Goal: Find contact information: Find contact information

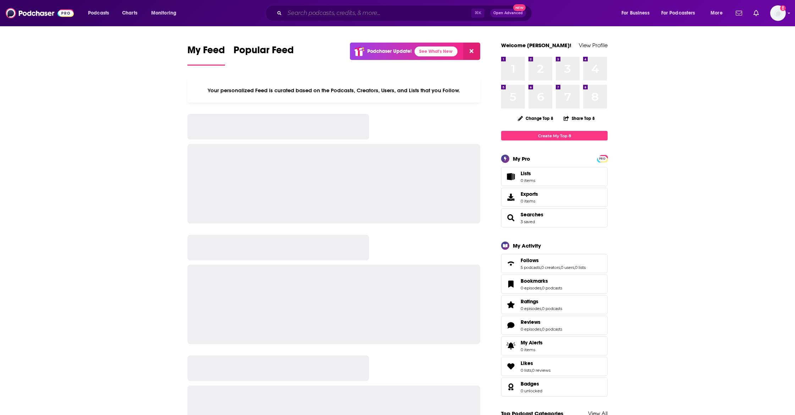
click at [306, 12] on input "Search podcasts, credits, & more..." at bounding box center [378, 12] width 187 height 11
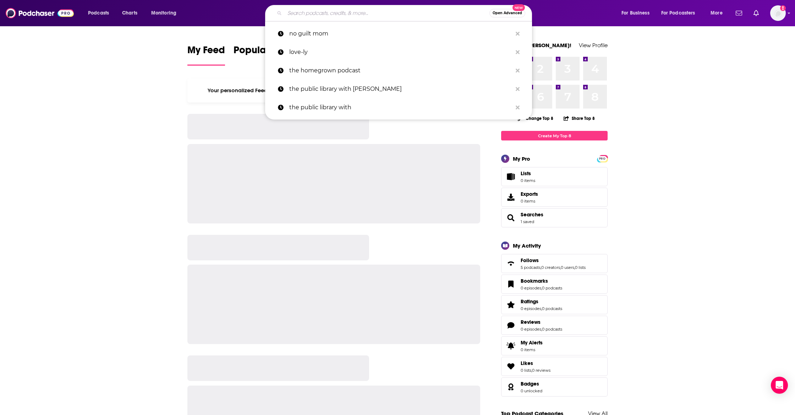
paste input "The EmpowerHER"
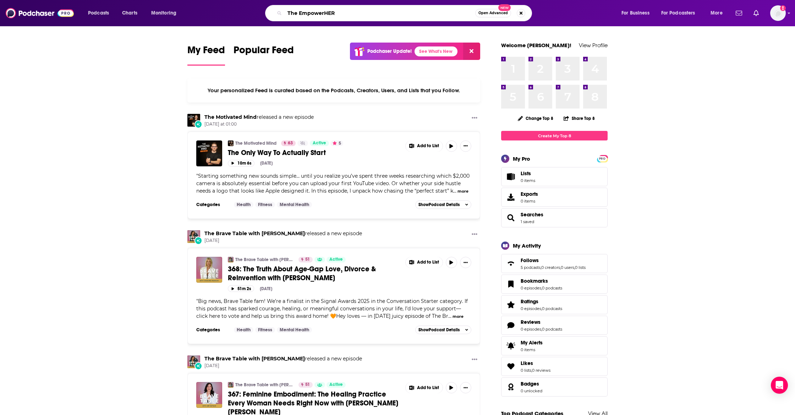
type input "The EmpowerHER"
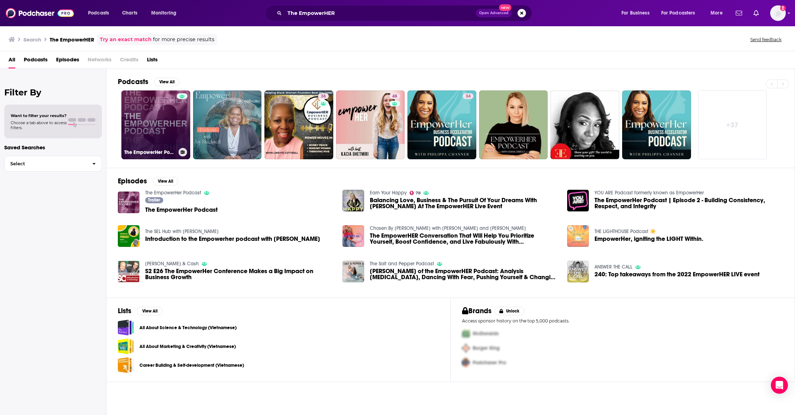
click at [163, 140] on link "The EmpowerHer Podcast" at bounding box center [155, 125] width 69 height 69
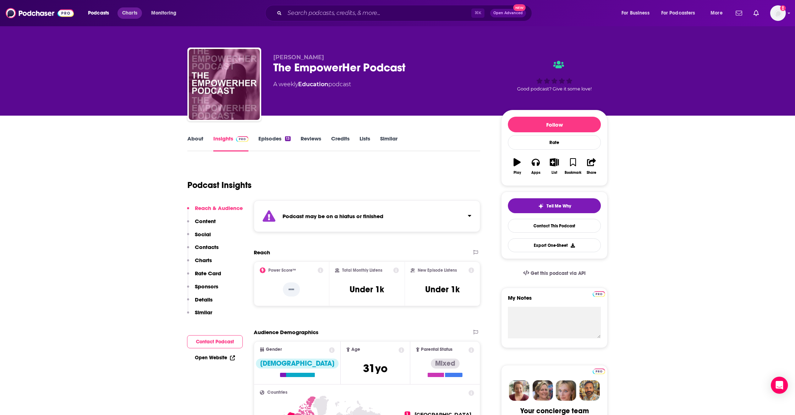
click at [127, 13] on span "Charts" at bounding box center [129, 13] width 15 height 10
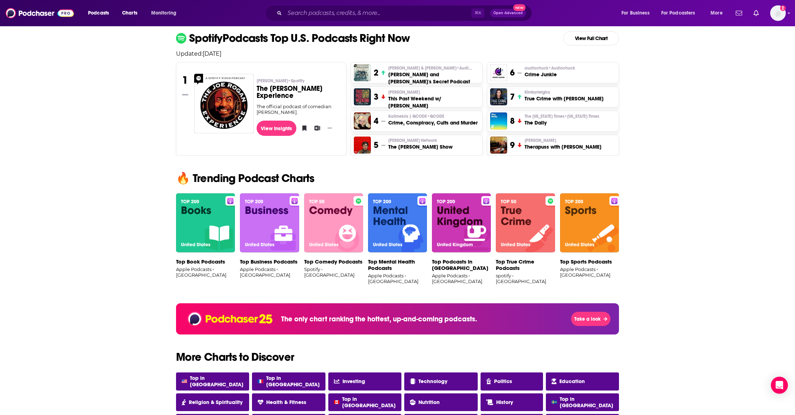
scroll to position [312, 0]
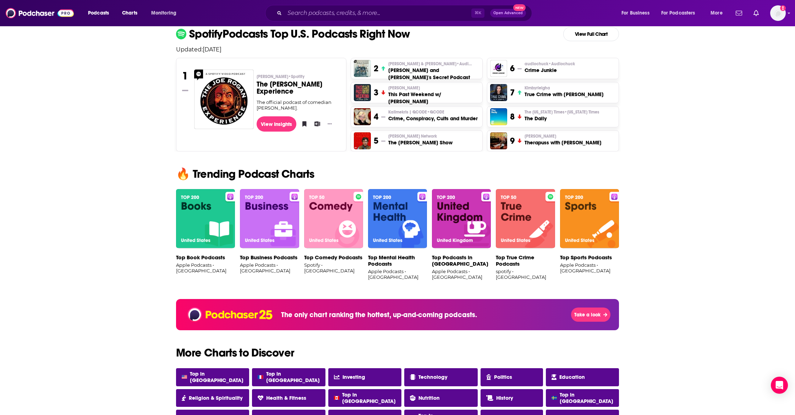
drag, startPoint x: 265, startPoint y: 216, endPoint x: 272, endPoint y: 216, distance: 7.5
click at [265, 216] on img at bounding box center [269, 219] width 59 height 60
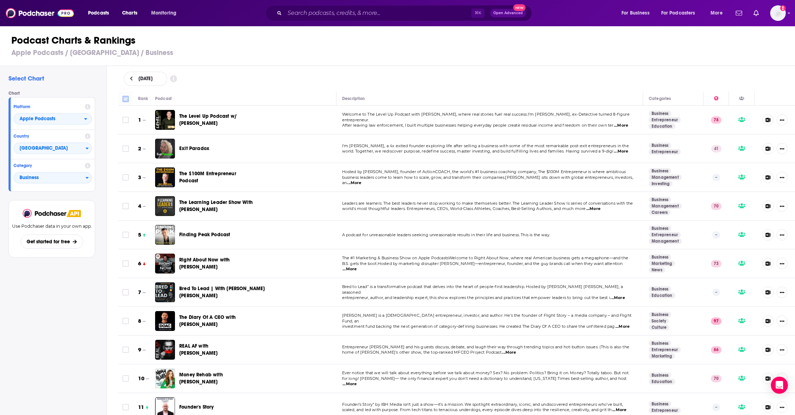
click at [129, 98] on icon at bounding box center [126, 99] width 6 height 6
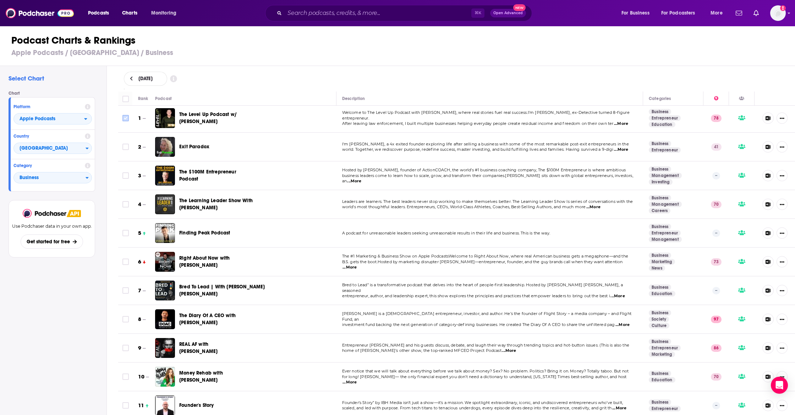
scroll to position [2, 0]
click at [124, 119] on input "Toggle select row" at bounding box center [126, 117] width 6 height 6
checkbox input "true"
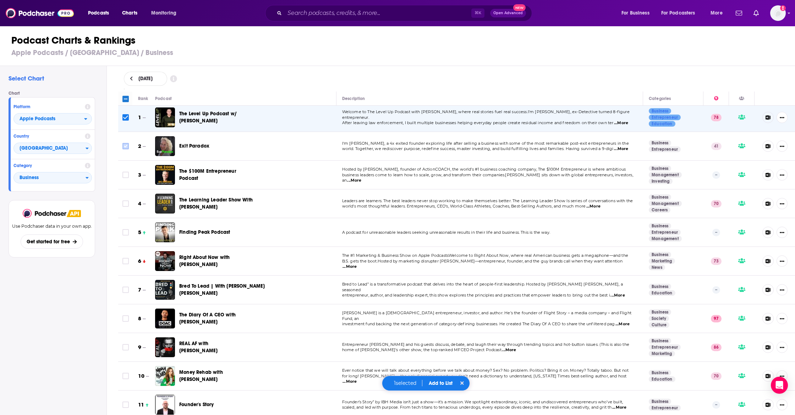
click at [128, 147] on input "Toggle select row" at bounding box center [126, 146] width 6 height 6
checkbox input "true"
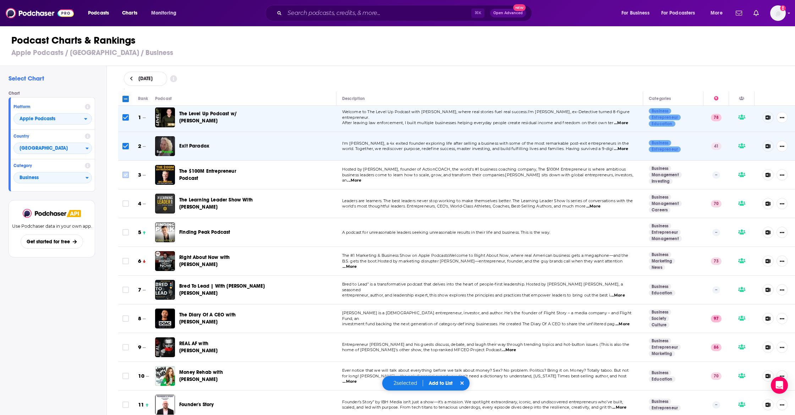
click at [125, 176] on input "Toggle select row" at bounding box center [126, 175] width 6 height 6
checkbox input "true"
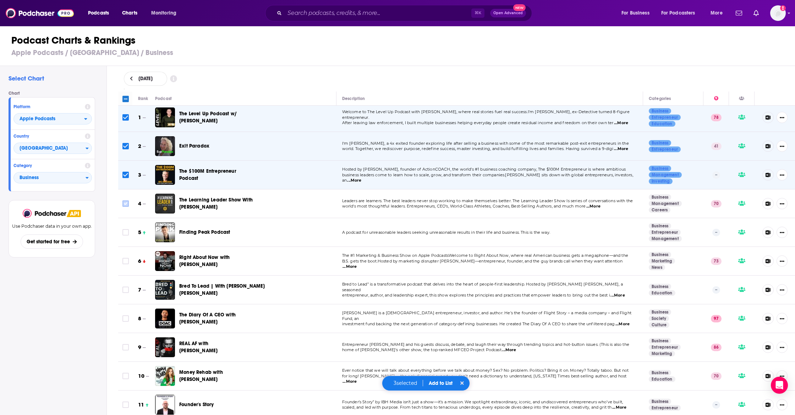
click at [127, 206] on input "Toggle select row" at bounding box center [126, 204] width 6 height 6
checkbox input "true"
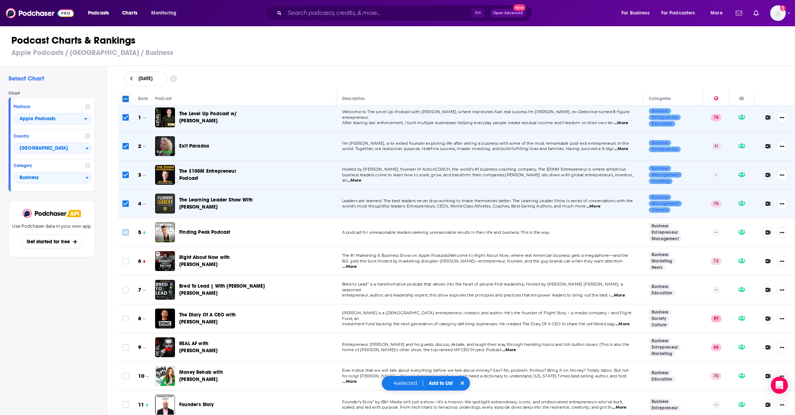
click at [125, 231] on input "Toggle select row" at bounding box center [126, 232] width 6 height 6
checkbox input "true"
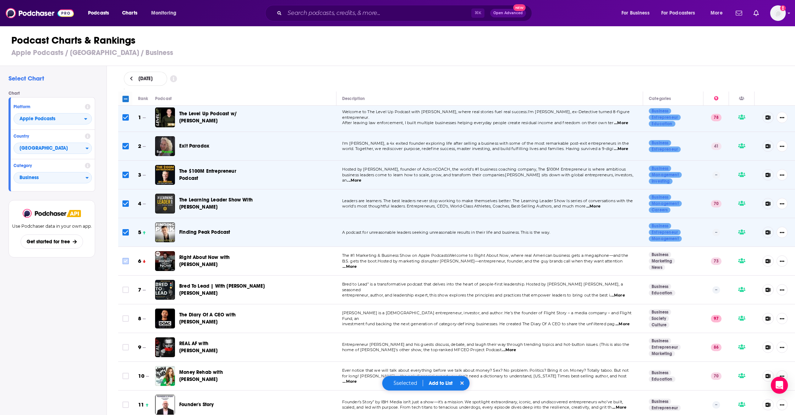
click at [124, 262] on input "Toggle select row" at bounding box center [126, 261] width 6 height 6
checkbox input "true"
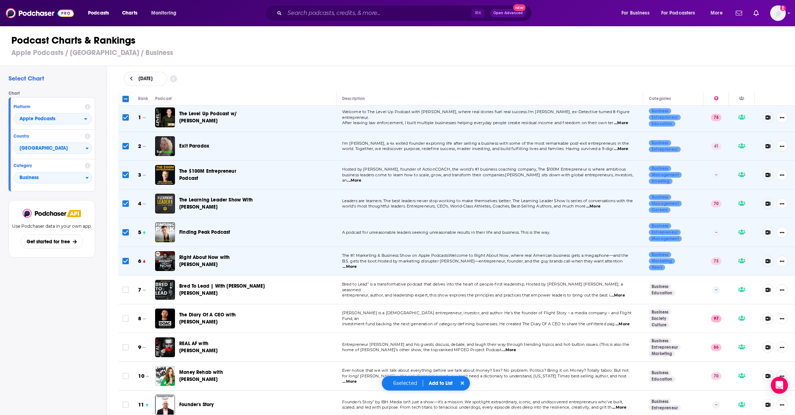
click at [124, 294] on td at bounding box center [125, 290] width 14 height 29
click at [125, 290] on input "Toggle select row" at bounding box center [126, 290] width 6 height 6
checkbox input "true"
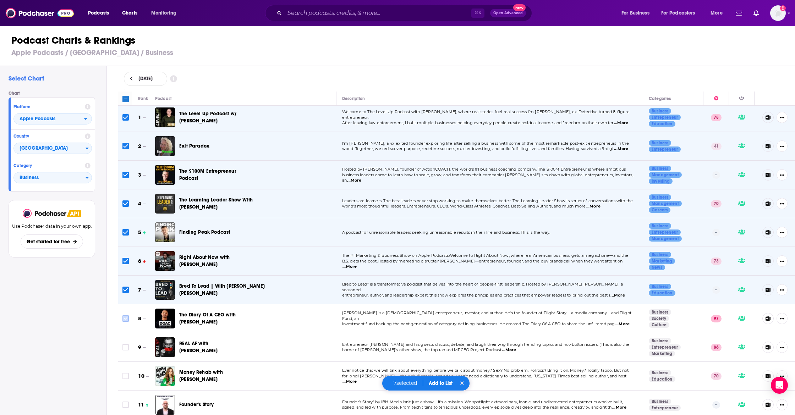
click at [125, 320] on input "Toggle select row" at bounding box center [126, 319] width 6 height 6
checkbox input "true"
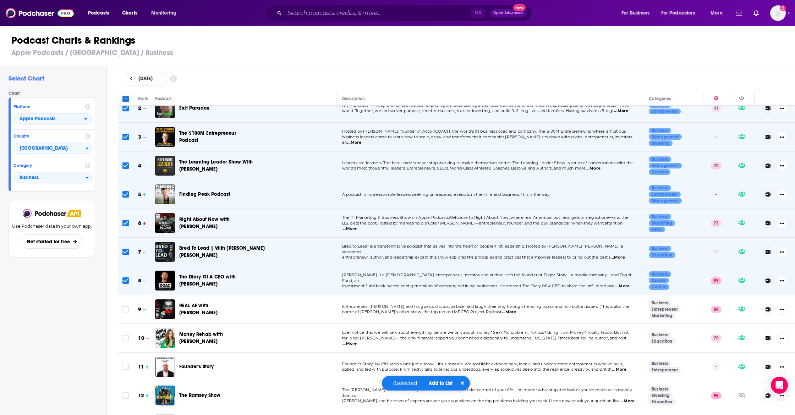
scroll to position [49, 0]
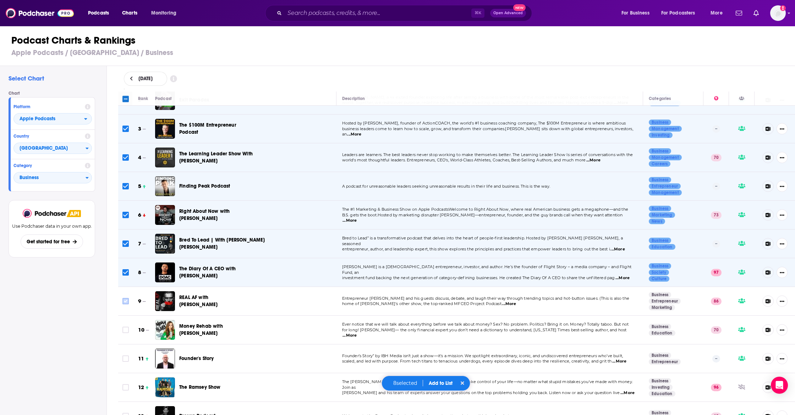
click at [125, 301] on input "Toggle select row" at bounding box center [126, 301] width 6 height 6
checkbox input "true"
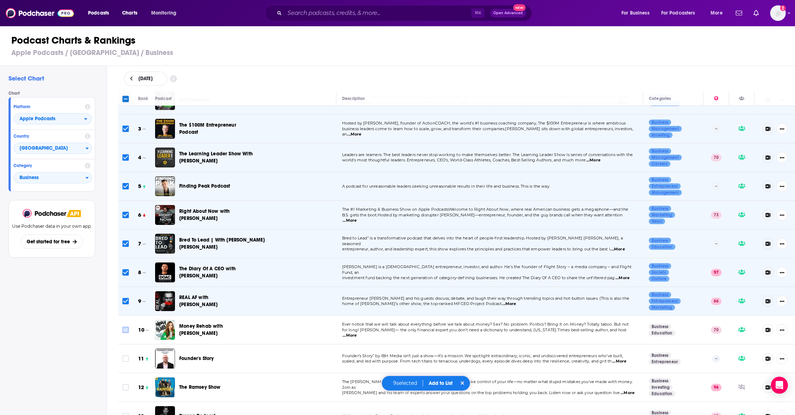
click at [126, 330] on input "Toggle select row" at bounding box center [126, 330] width 6 height 6
checkbox input "true"
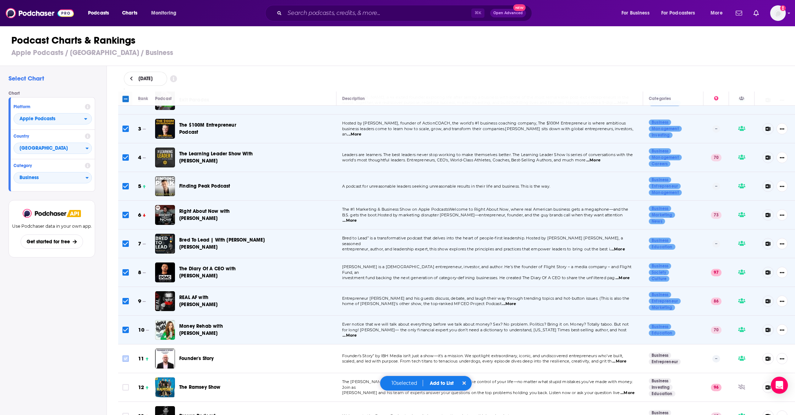
click at [126, 357] on input "Toggle select row" at bounding box center [126, 359] width 6 height 6
checkbox input "true"
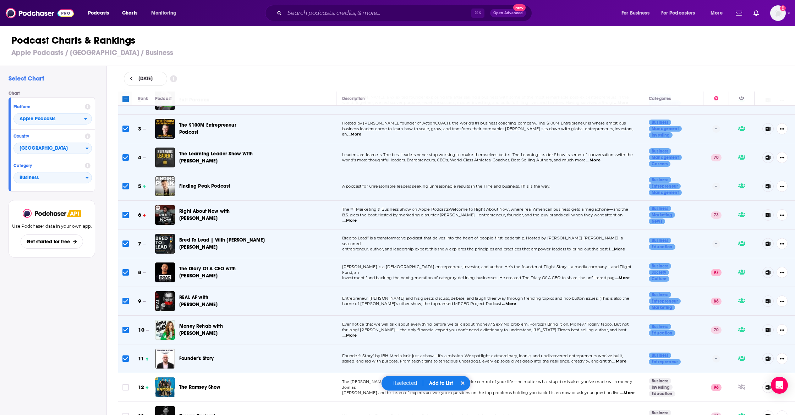
scroll to position [0, 0]
click at [442, 384] on button "Add to List" at bounding box center [441, 384] width 35 height 6
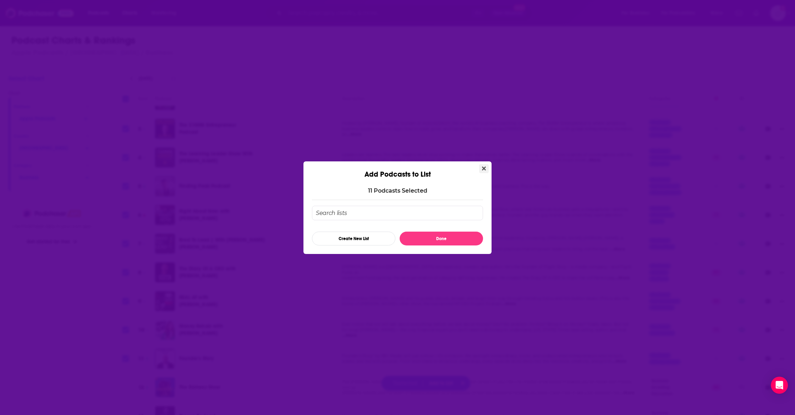
click at [484, 168] on icon "Close" at bounding box center [484, 169] width 4 height 4
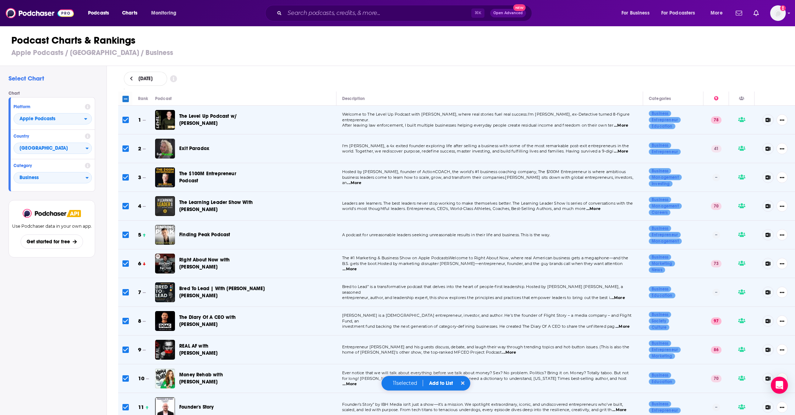
click at [124, 100] on input "Toggle select all" at bounding box center [126, 99] width 6 height 6
checkbox input "true"
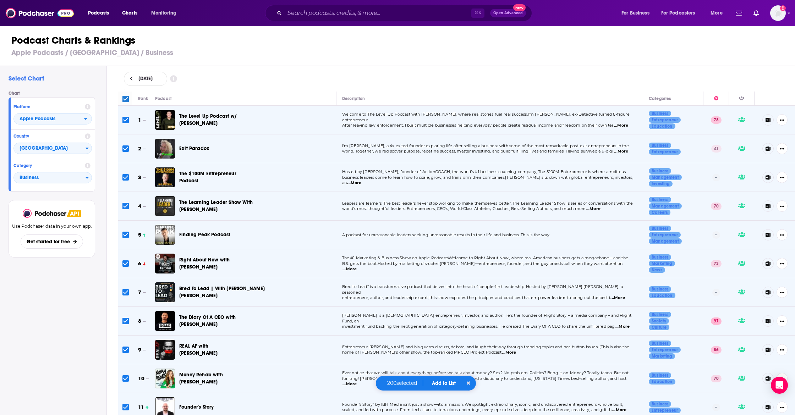
checkbox input "true"
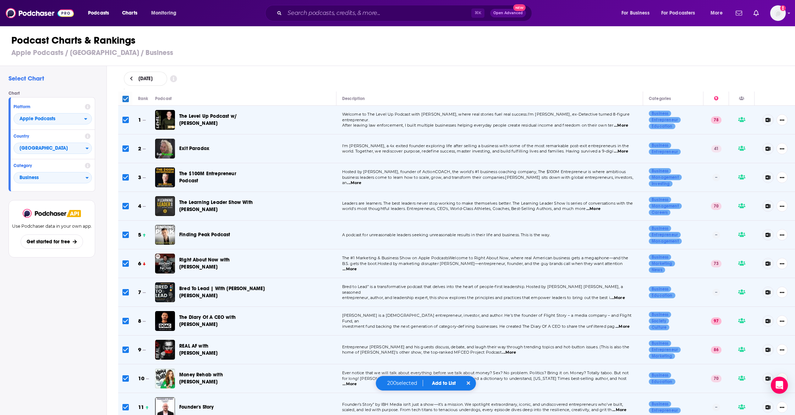
checkbox input "true"
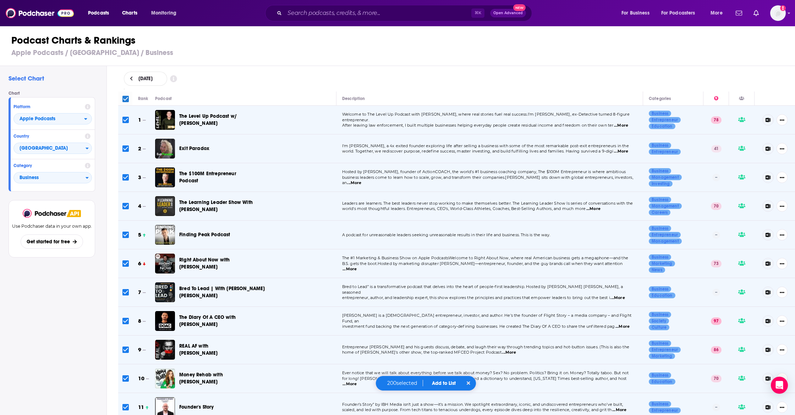
checkbox input "true"
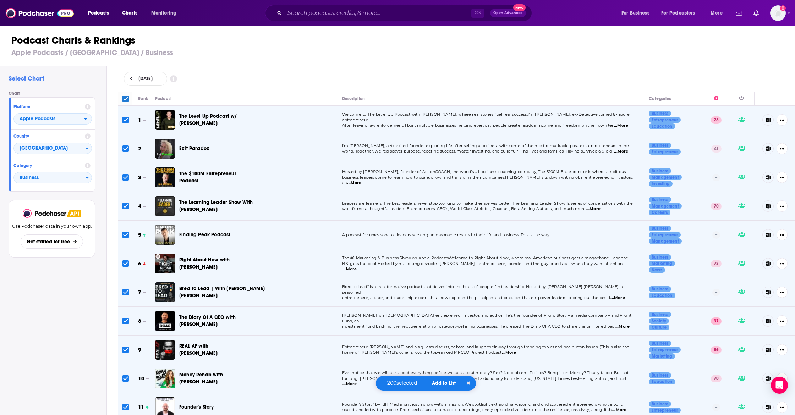
checkbox input "true"
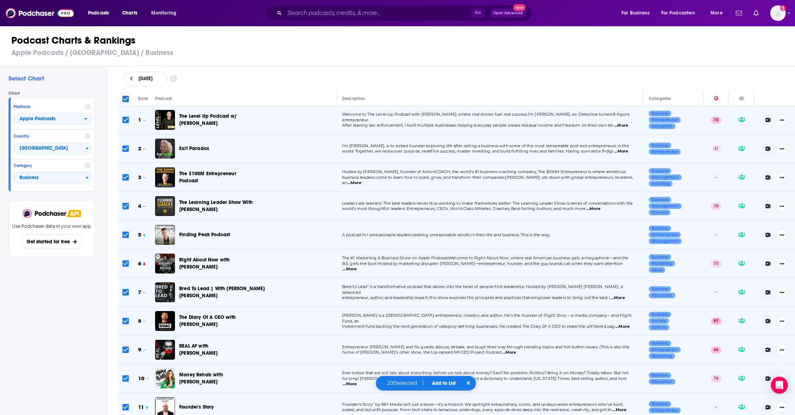
checkbox input "true"
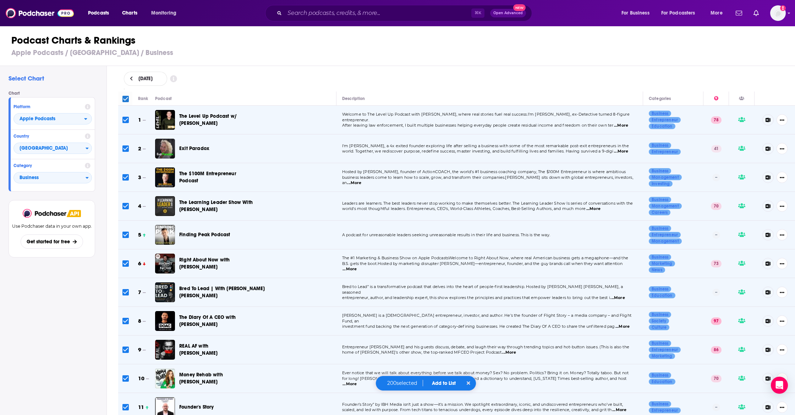
checkbox input "true"
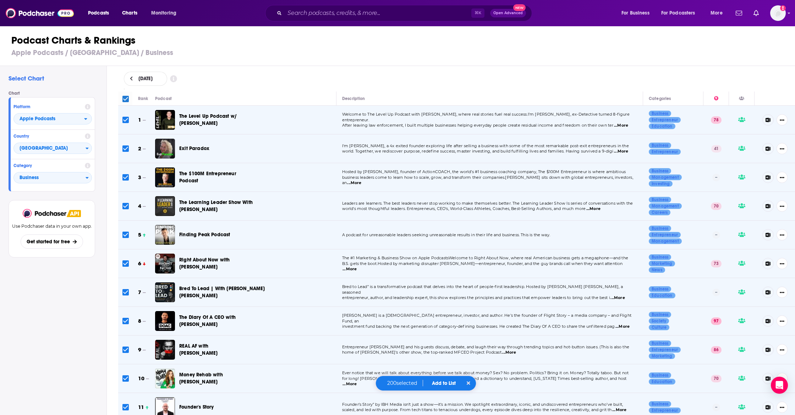
checkbox input "true"
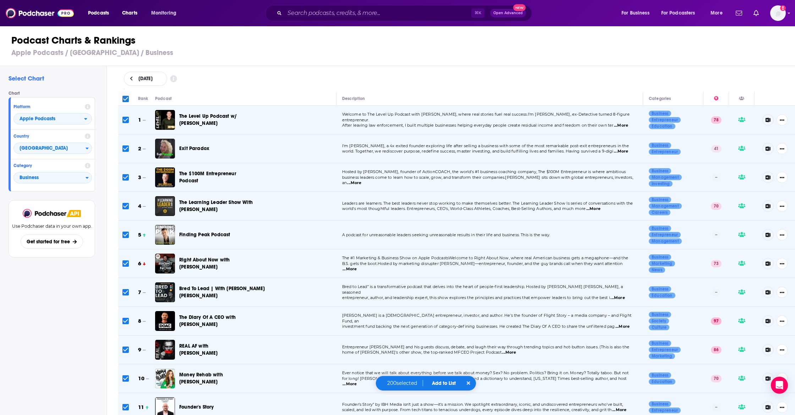
checkbox input "true"
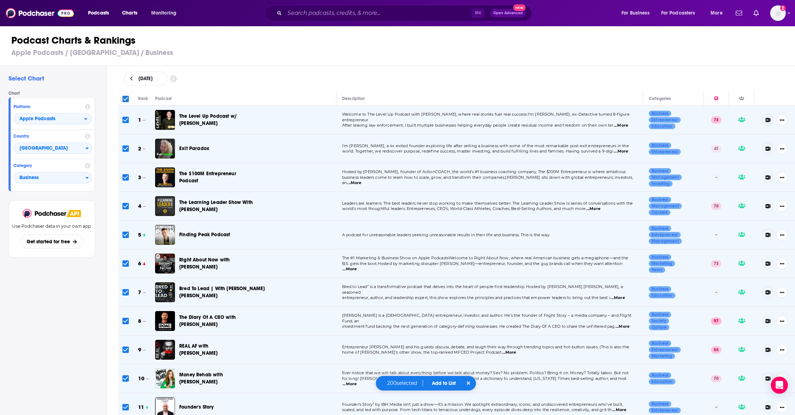
checkbox input "true"
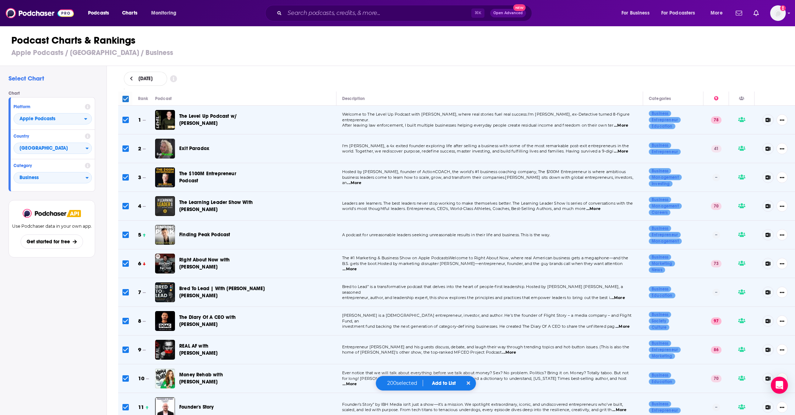
checkbox input "true"
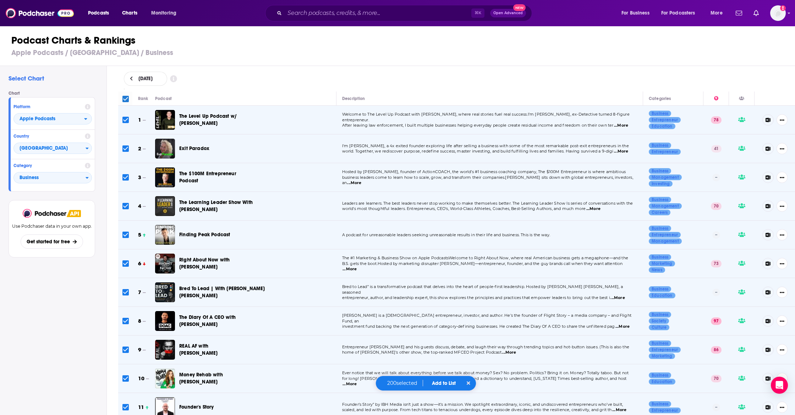
checkbox input "true"
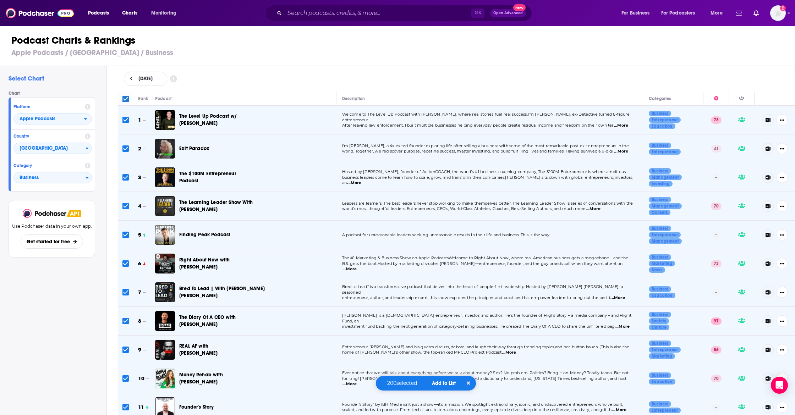
checkbox input "true"
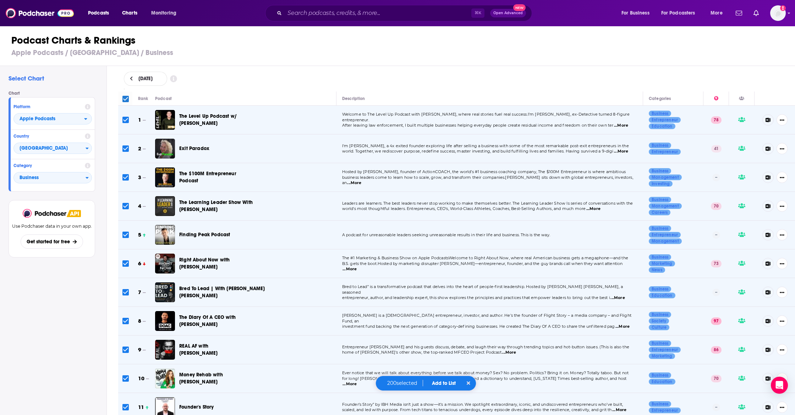
checkbox input "true"
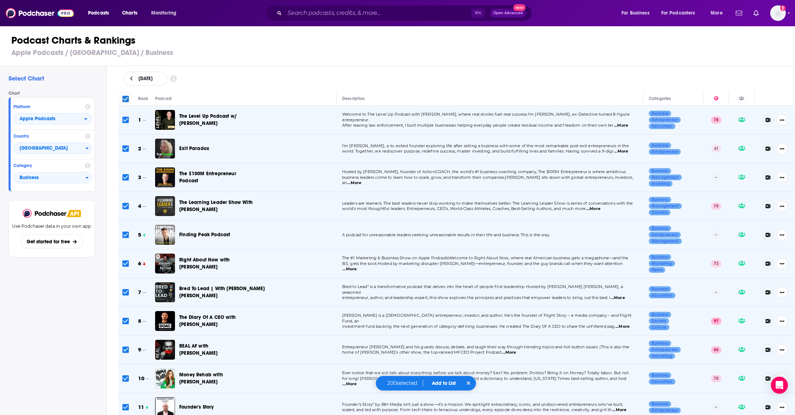
checkbox input "true"
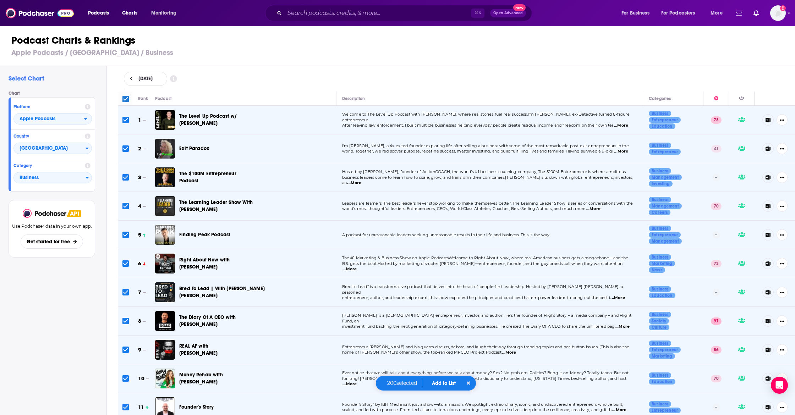
checkbox input "true"
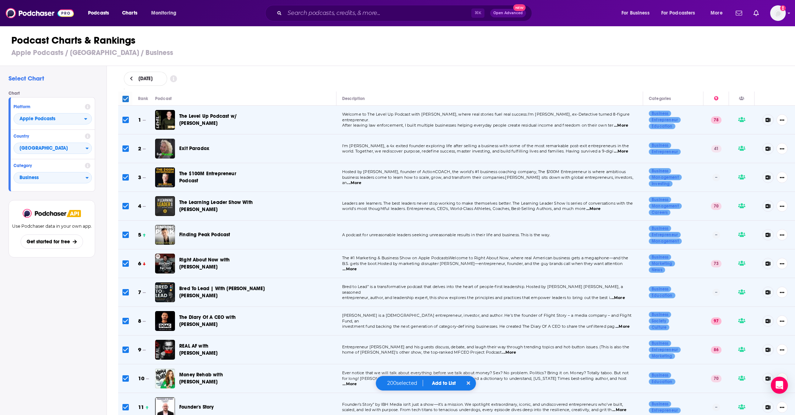
checkbox input "true"
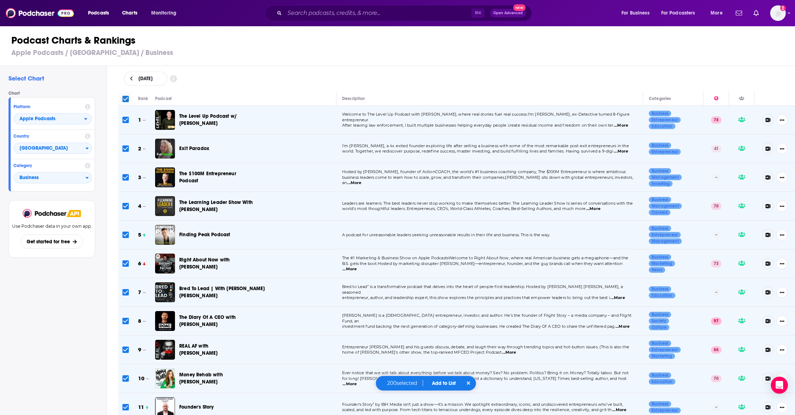
checkbox input "true"
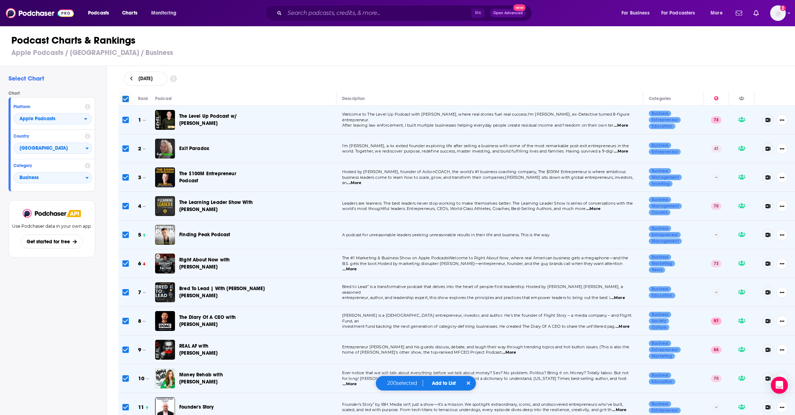
checkbox input "true"
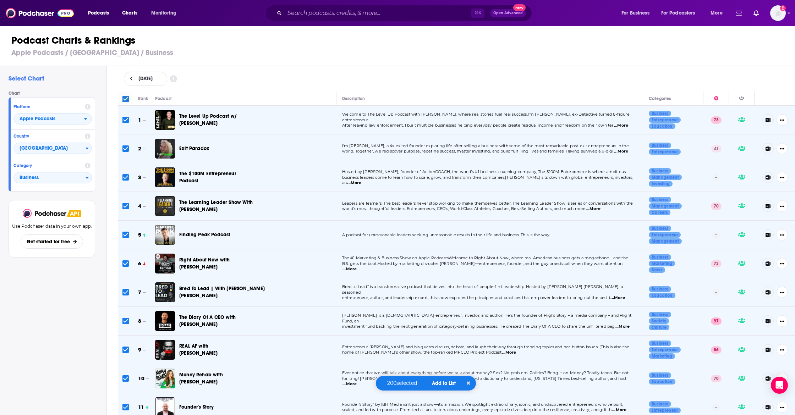
checkbox input "true"
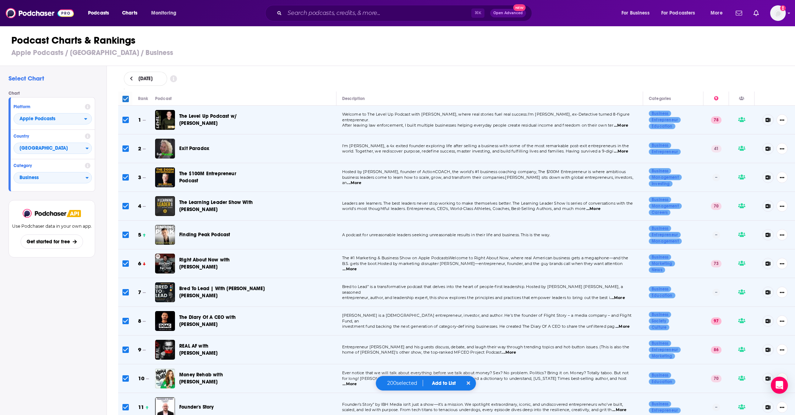
checkbox input "true"
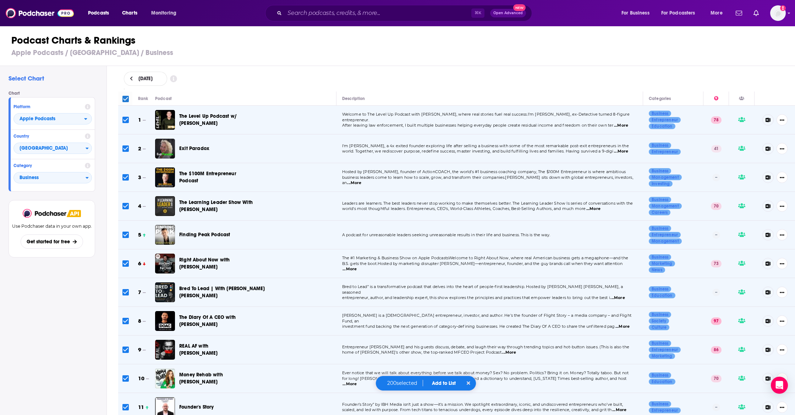
checkbox input "true"
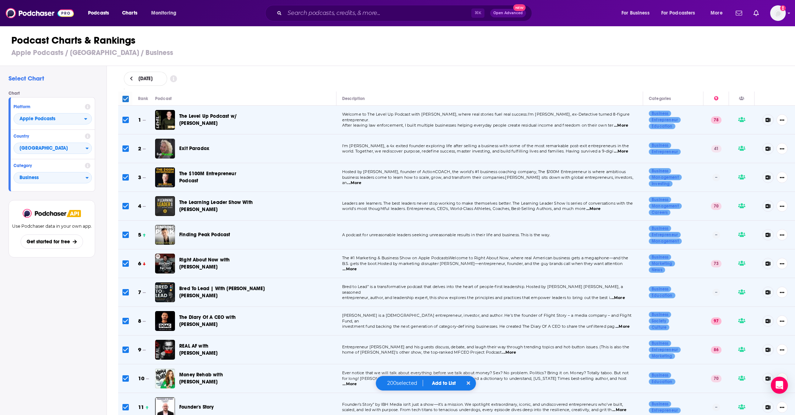
checkbox input "true"
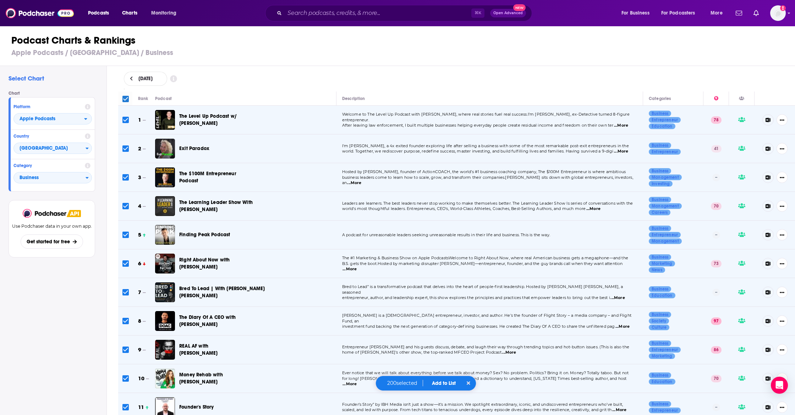
checkbox input "true"
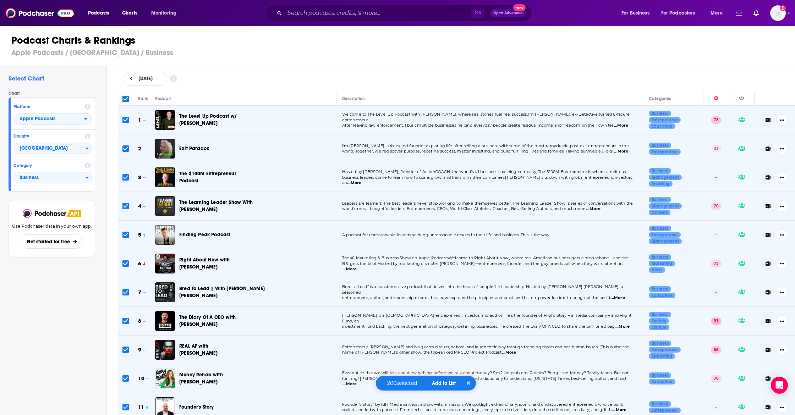
checkbox input "true"
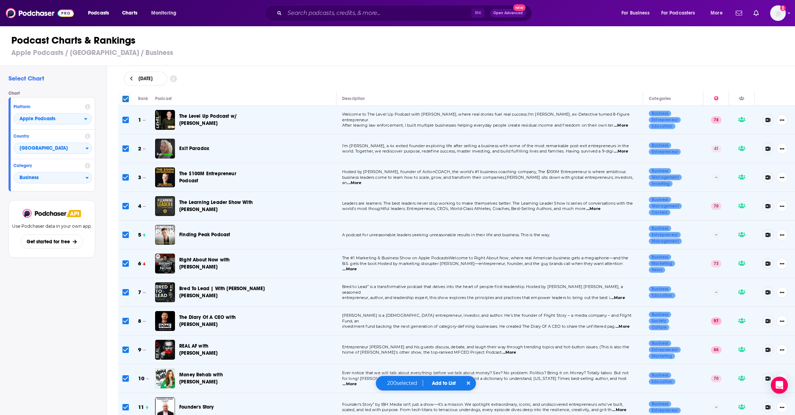
checkbox input "true"
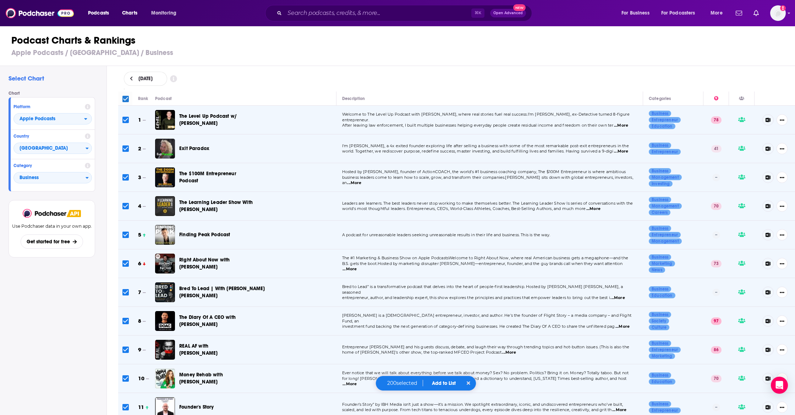
checkbox input "true"
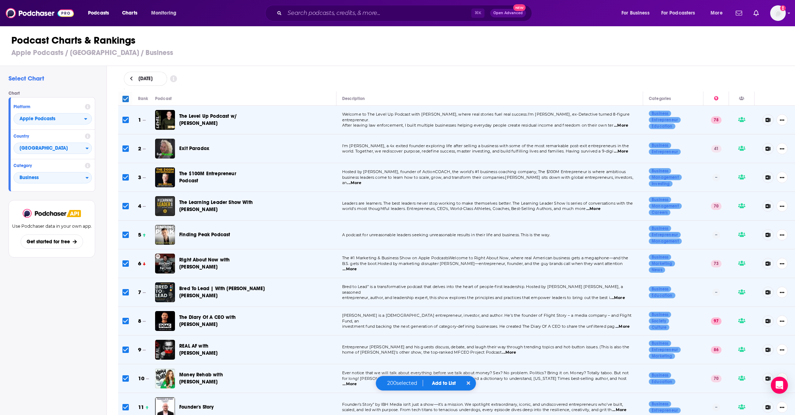
checkbox input "true"
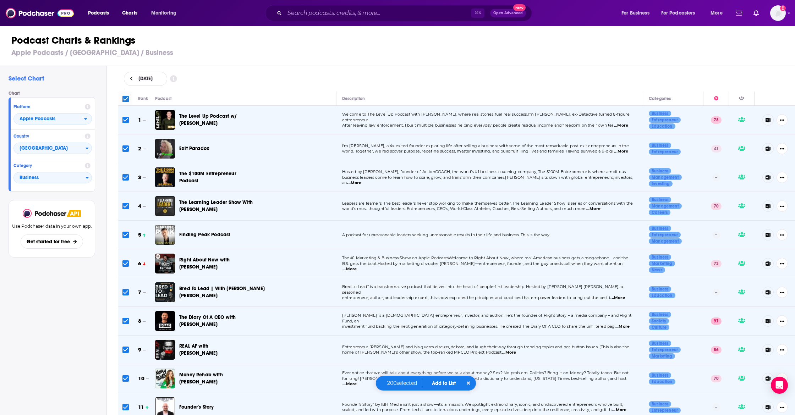
checkbox input "true"
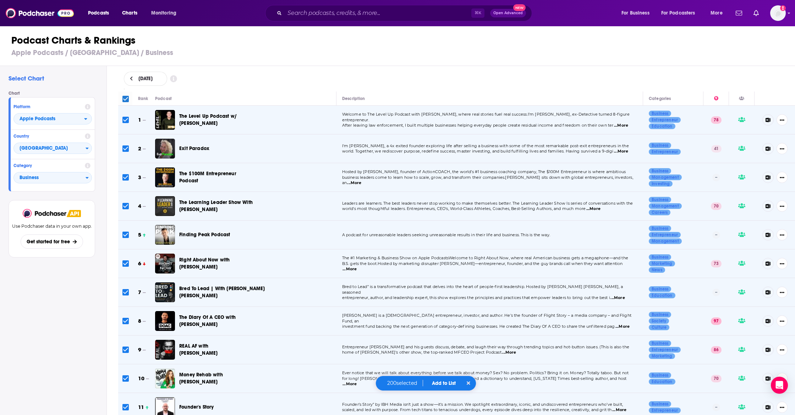
checkbox input "true"
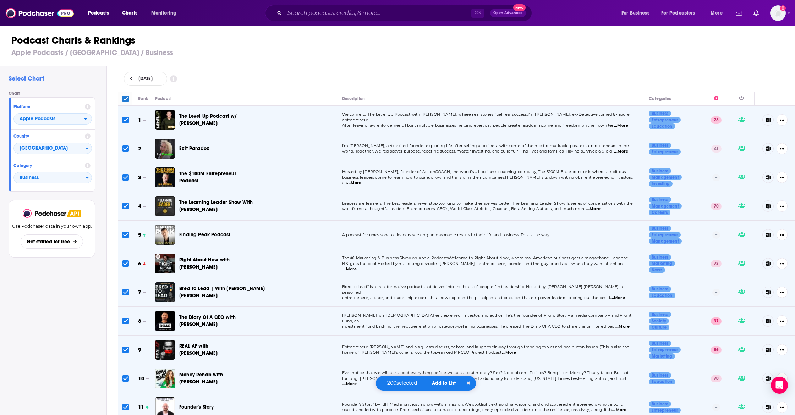
checkbox input "true"
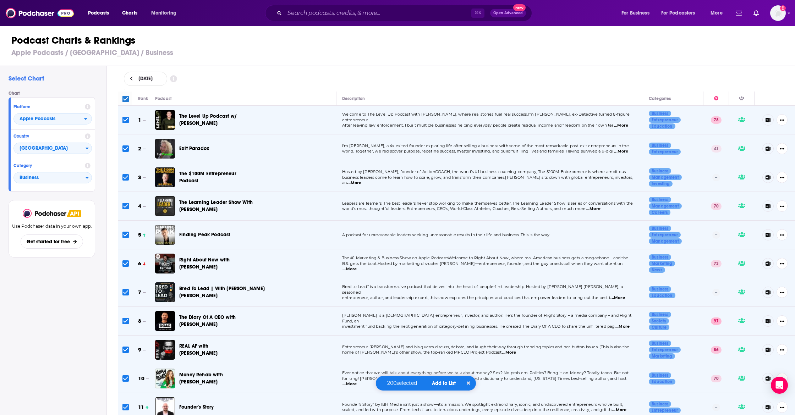
checkbox input "true"
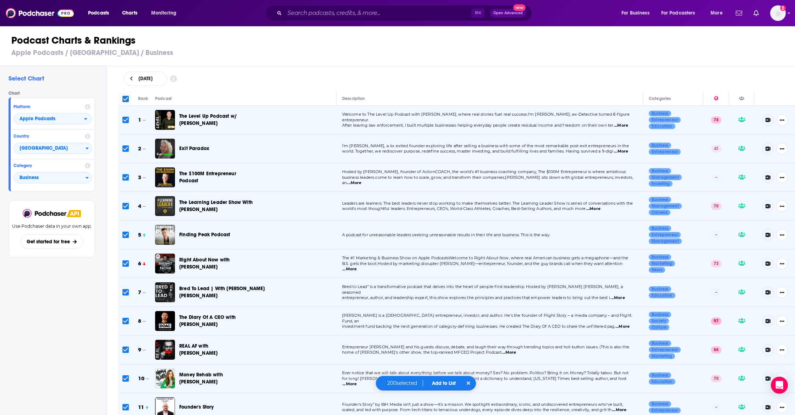
checkbox input "true"
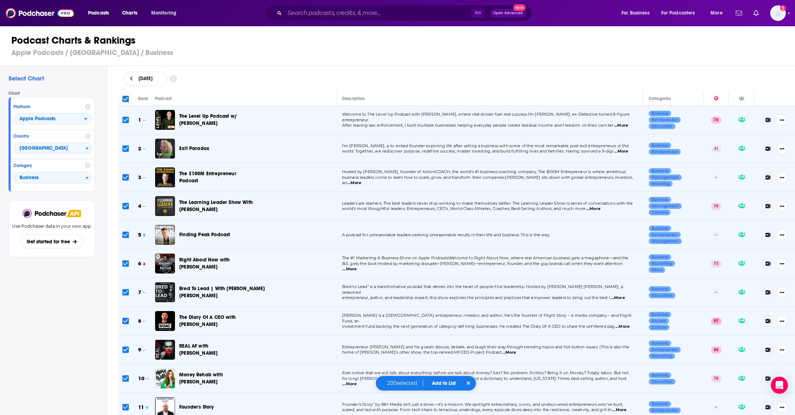
checkbox input "true"
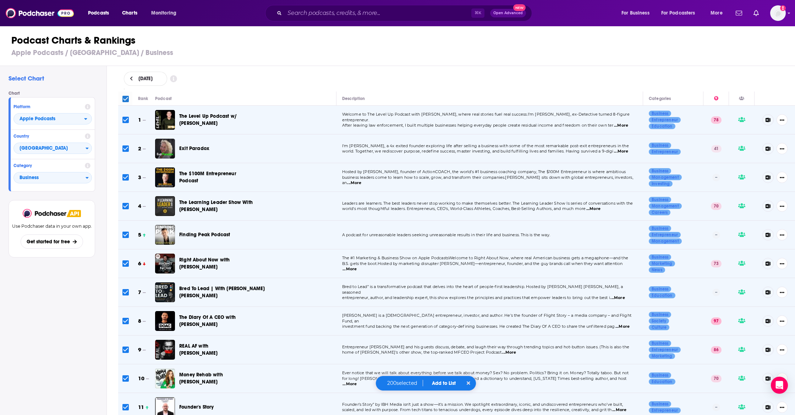
checkbox input "true"
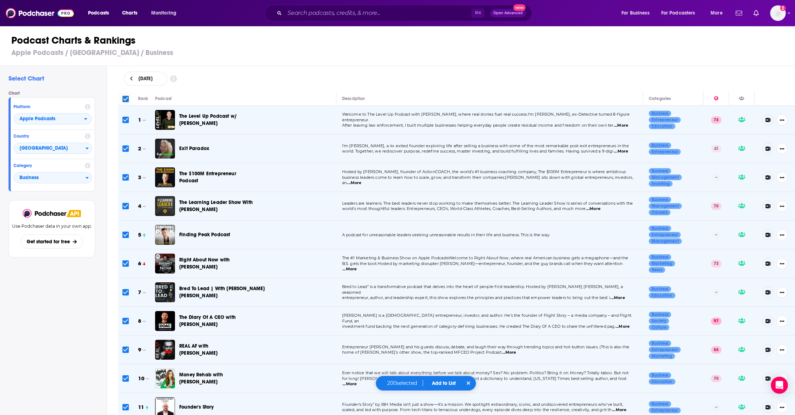
checkbox input "true"
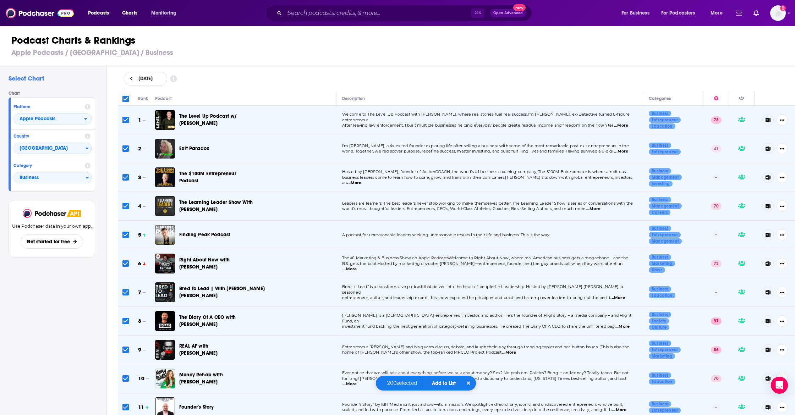
checkbox input "true"
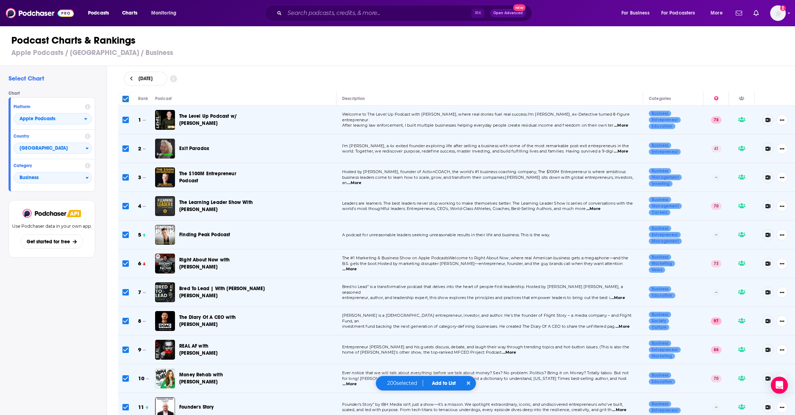
checkbox input "true"
click at [445, 386] on button "Add to List" at bounding box center [443, 384] width 35 height 6
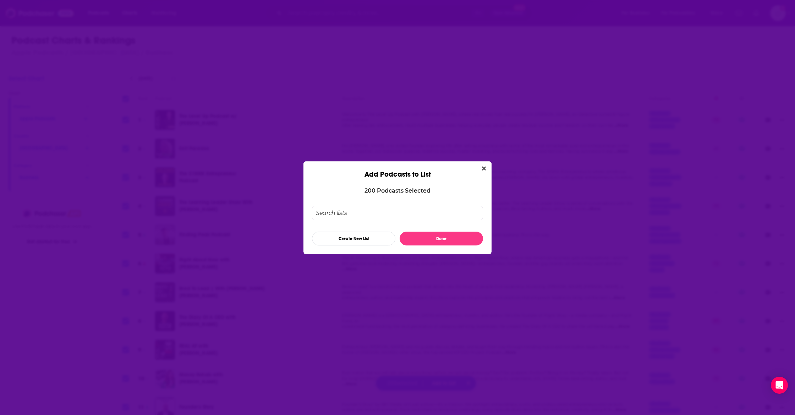
click at [333, 213] on input "Add Podcast To List" at bounding box center [397, 213] width 171 height 15
click at [354, 240] on button "Create New List" at bounding box center [353, 239] width 83 height 14
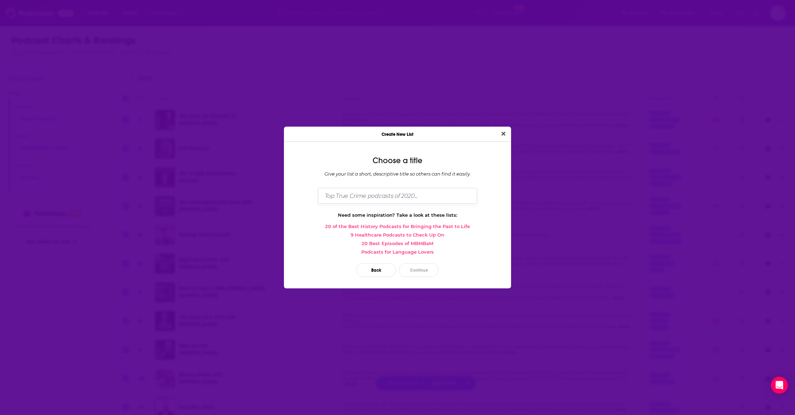
click at [380, 188] on input "Dialog" at bounding box center [397, 195] width 159 height 15
click at [506, 134] on button "Close" at bounding box center [504, 134] width 10 height 9
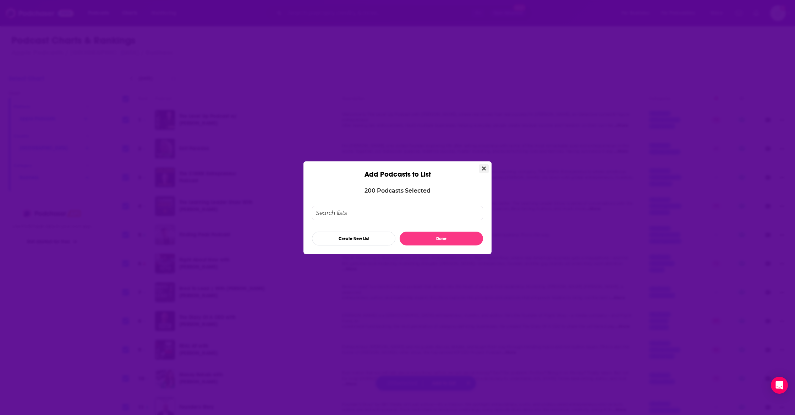
click at [485, 168] on icon "Close" at bounding box center [484, 169] width 4 height 4
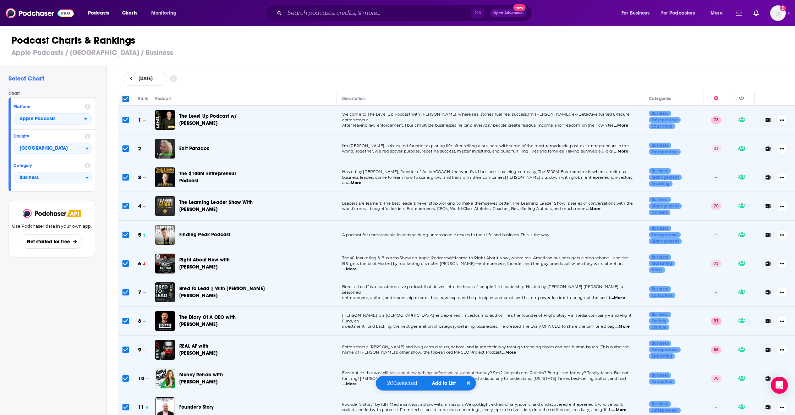
click at [125, 99] on input "Toggle select all" at bounding box center [126, 99] width 6 height 6
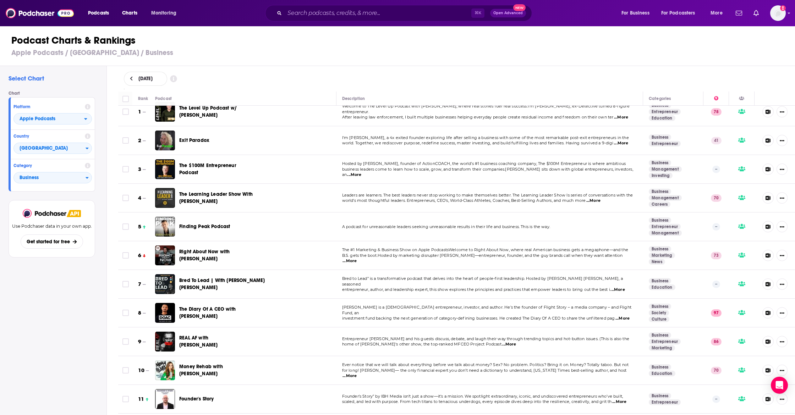
scroll to position [9, 0]
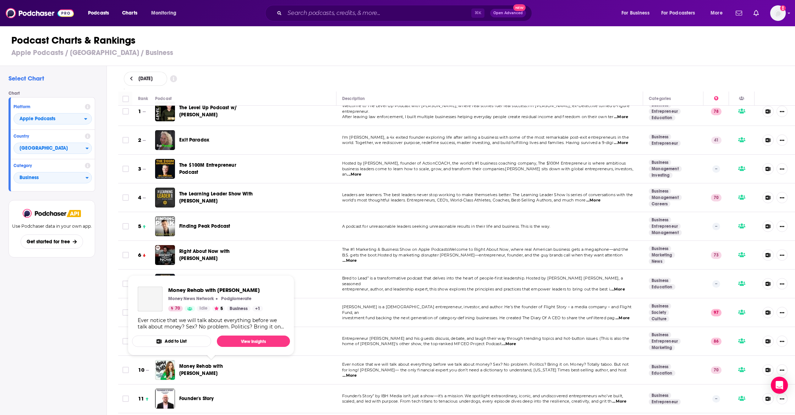
click at [207, 365] on span "Money Rehab with Nicole Lapin" at bounding box center [201, 370] width 44 height 13
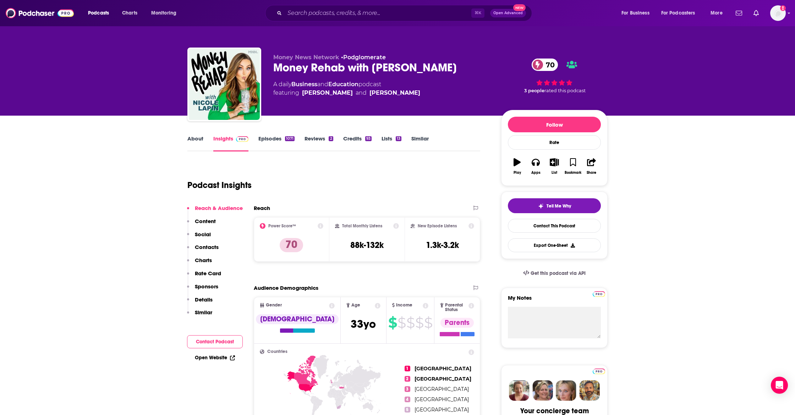
click at [205, 249] on p "Contacts" at bounding box center [207, 247] width 24 height 7
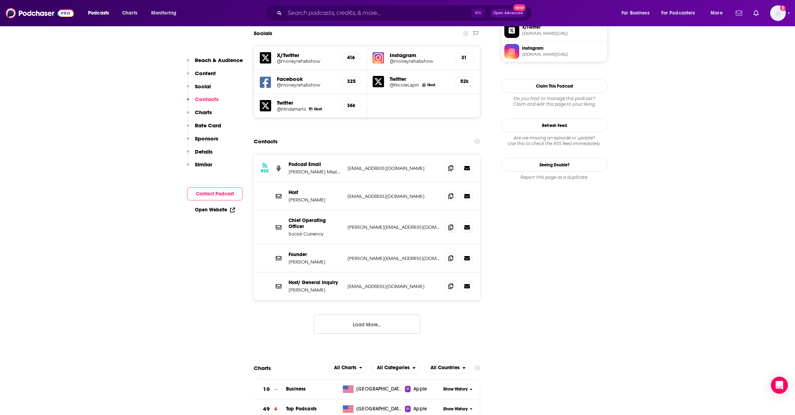
scroll to position [624, 0]
click at [451, 166] on icon at bounding box center [450, 169] width 5 height 6
click at [453, 192] on span at bounding box center [451, 197] width 11 height 11
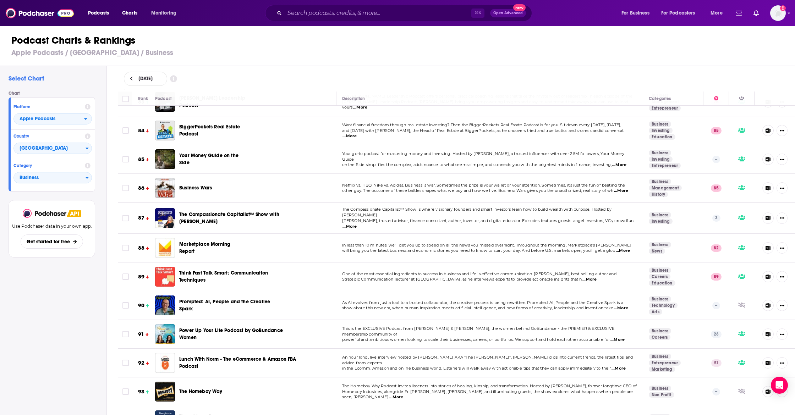
scroll to position [2471, 0]
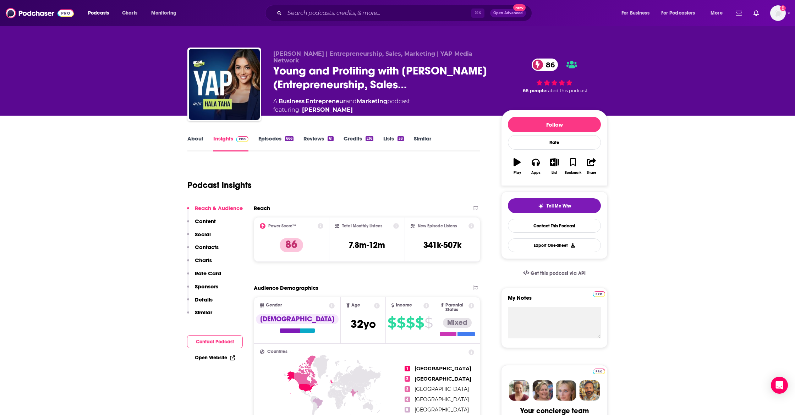
click at [211, 250] on p "Contacts" at bounding box center [207, 247] width 24 height 7
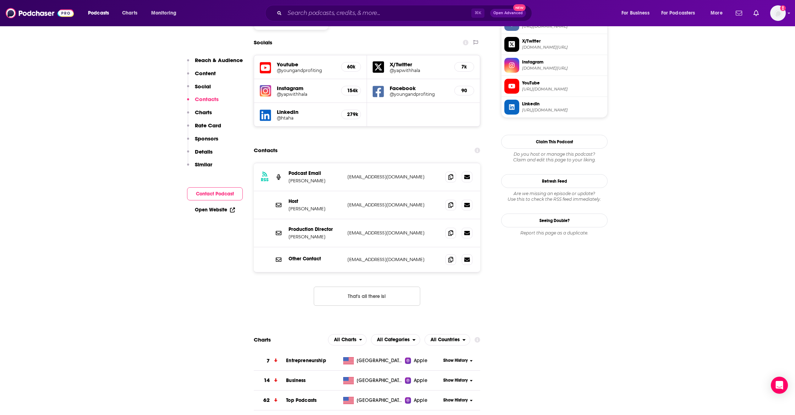
scroll to position [632, 0]
click at [450, 173] on icon at bounding box center [450, 176] width 5 height 6
click at [451, 201] on icon at bounding box center [450, 204] width 5 height 6
click at [448, 229] on icon at bounding box center [450, 232] width 5 height 6
click at [452, 254] on span at bounding box center [451, 259] width 11 height 11
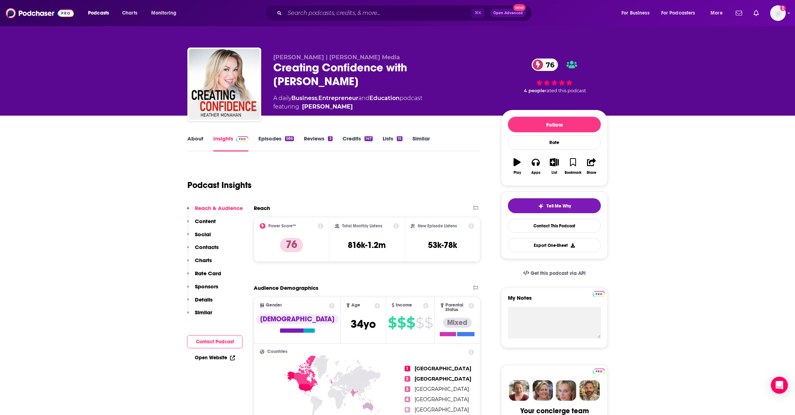
click at [206, 248] on p "Contacts" at bounding box center [207, 247] width 24 height 7
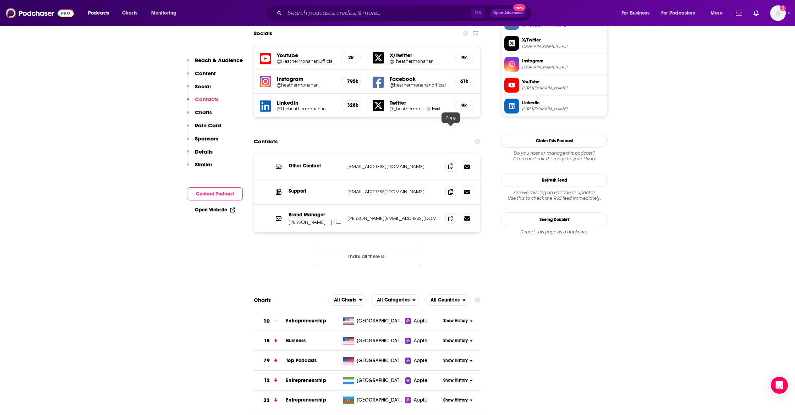
click at [451, 164] on icon at bounding box center [450, 167] width 5 height 6
click at [450, 189] on icon at bounding box center [450, 192] width 5 height 6
click at [447, 213] on span at bounding box center [451, 218] width 11 height 11
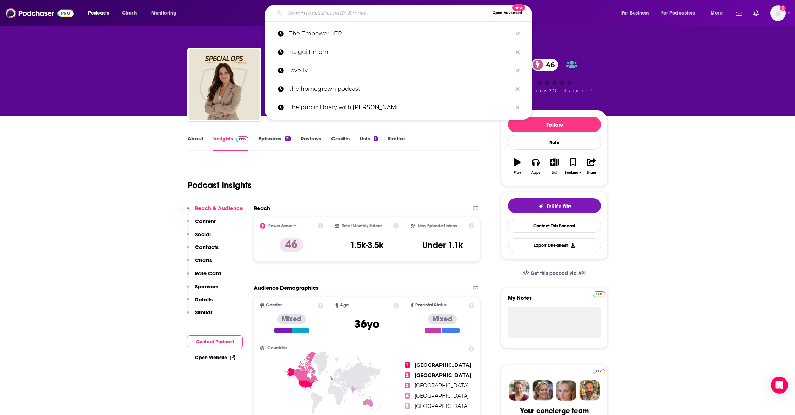
click at [303, 13] on input "Search podcasts, credits, & more..." at bounding box center [387, 12] width 205 height 11
paste input "Directionally Challenged"
type input "Directionally Challenged"
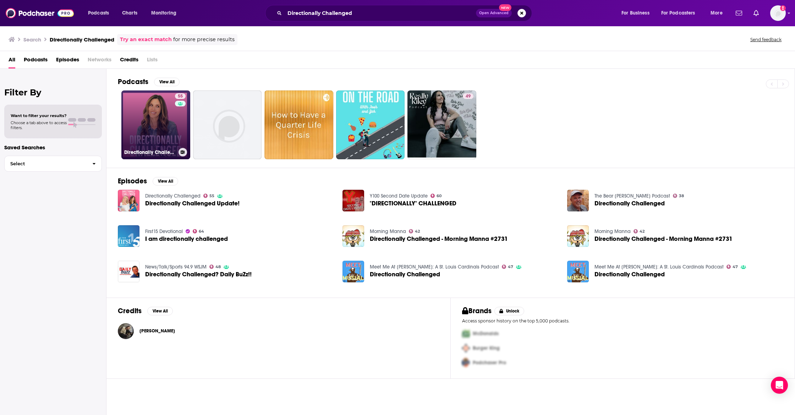
click at [148, 131] on link "55 Directionally Challenged" at bounding box center [155, 125] width 69 height 69
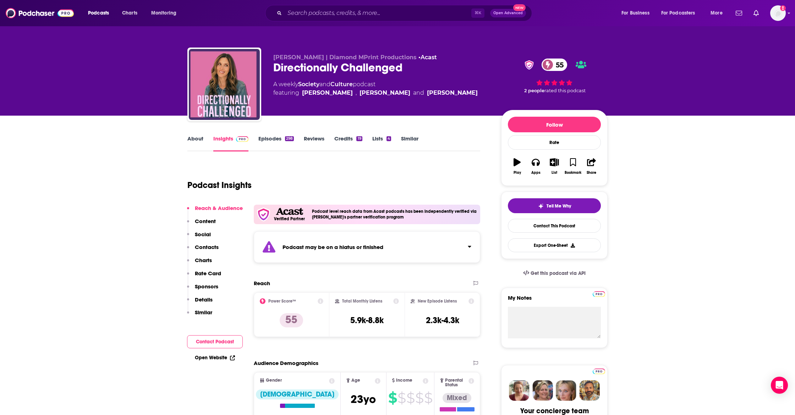
click at [204, 221] on p "Content" at bounding box center [205, 221] width 21 height 7
click at [209, 248] on p "Contacts" at bounding box center [207, 247] width 24 height 7
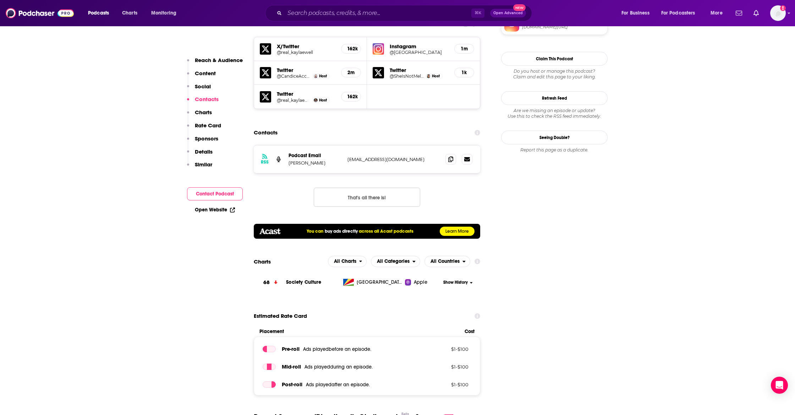
scroll to position [707, 0]
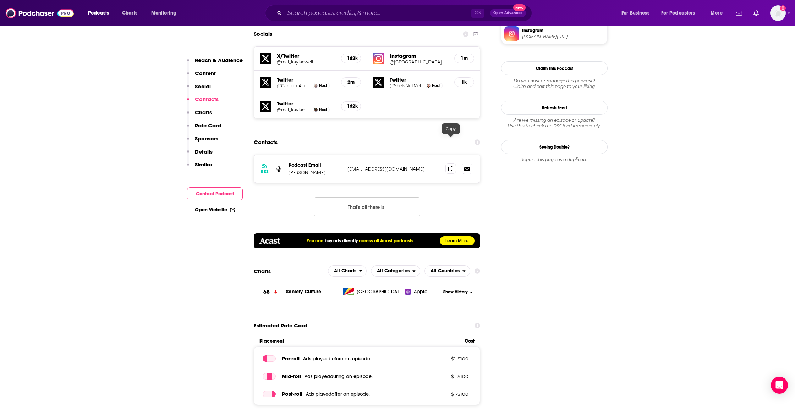
click at [450, 166] on icon at bounding box center [450, 169] width 5 height 6
click at [297, 14] on input "Search podcasts, credits, & more..." at bounding box center [378, 12] width 187 height 11
paste input "The Money Love"
type input "The Money Love"
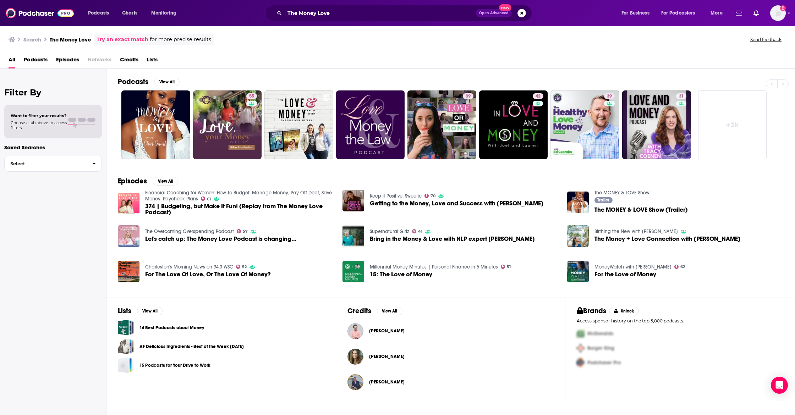
click at [158, 213] on span "374 | Budgeting, but Make It Fun! (Replay from The Money Love Podcast)" at bounding box center [239, 209] width 189 height 12
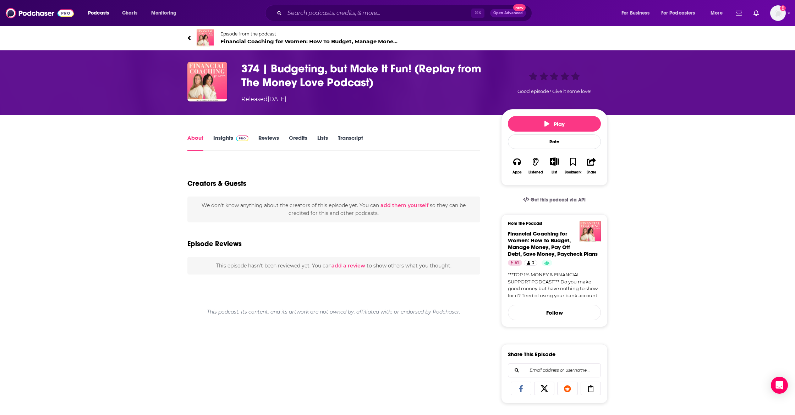
click at [196, 89] on img "374 | Budgeting, but Make It Fun! (Replay from The Money Love Podcast)" at bounding box center [207, 82] width 40 height 40
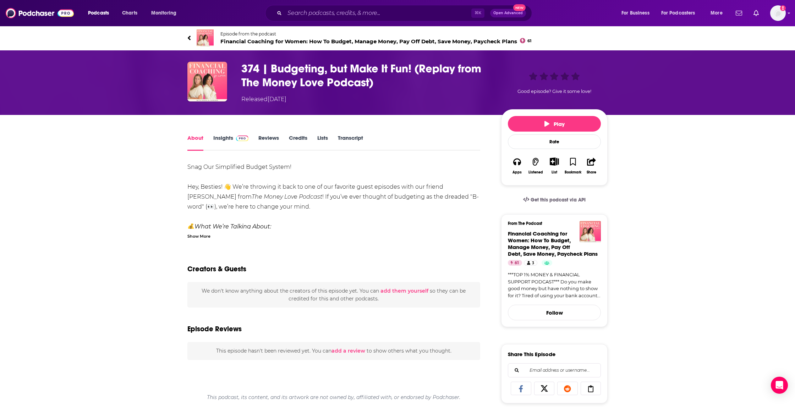
click at [216, 75] on img "374 | Budgeting, but Make It Fun! (Replay from The Money Love Podcast)" at bounding box center [207, 82] width 40 height 40
click at [190, 37] on icon at bounding box center [189, 37] width 4 height 7
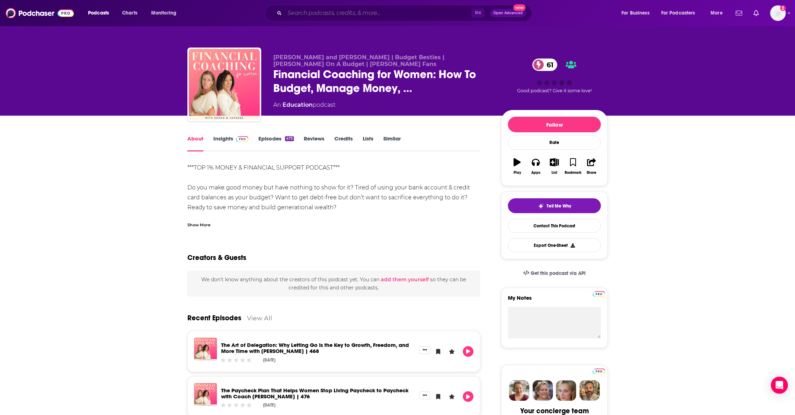
click at [294, 17] on input "Search podcasts, credits, & more..." at bounding box center [378, 12] width 187 height 11
paste input "Abundant Ever After with [PERSON_NAME]"
type input "Abundant Ever After with [PERSON_NAME]"
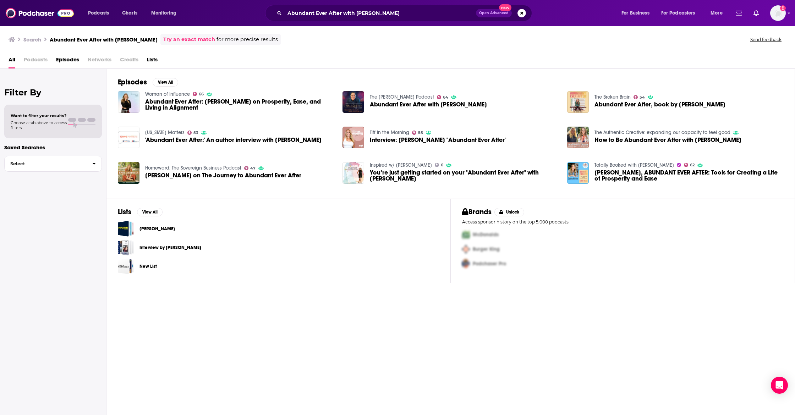
click at [39, 56] on span "Podcasts" at bounding box center [36, 61] width 24 height 15
click at [38, 60] on span "Podcasts" at bounding box center [36, 61] width 24 height 15
click at [28, 59] on span "Podcasts" at bounding box center [36, 61] width 24 height 15
click at [47, 61] on span "Podcasts" at bounding box center [36, 61] width 24 height 15
click at [38, 64] on span "Podcasts" at bounding box center [36, 61] width 24 height 15
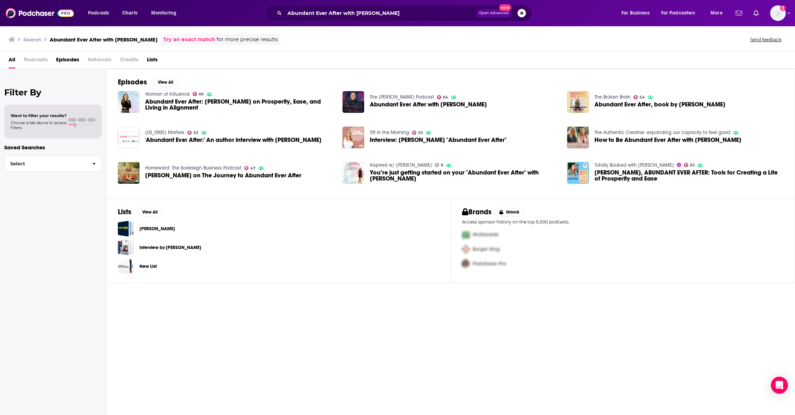
click at [34, 60] on span "Podcasts" at bounding box center [36, 61] width 24 height 15
click at [362, 9] on input "Abundant Ever After with [PERSON_NAME]" at bounding box center [380, 12] width 191 height 11
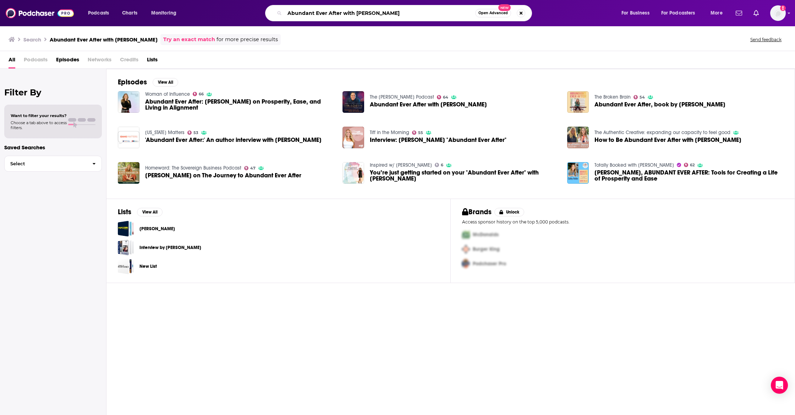
drag, startPoint x: 282, startPoint y: 9, endPoint x: 255, endPoint y: 7, distance: 27.4
click at [255, 7] on div "Abundant Ever After with [PERSON_NAME] Open Advanced New" at bounding box center [405, 13] width 417 height 16
paste input "Getting Grown"
type input "Getting Grown"
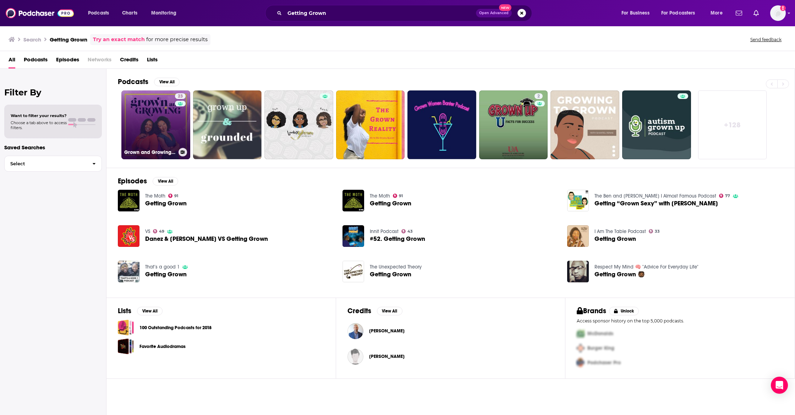
click at [148, 122] on link "23 Grown and Growing Podcast" at bounding box center [155, 125] width 69 height 69
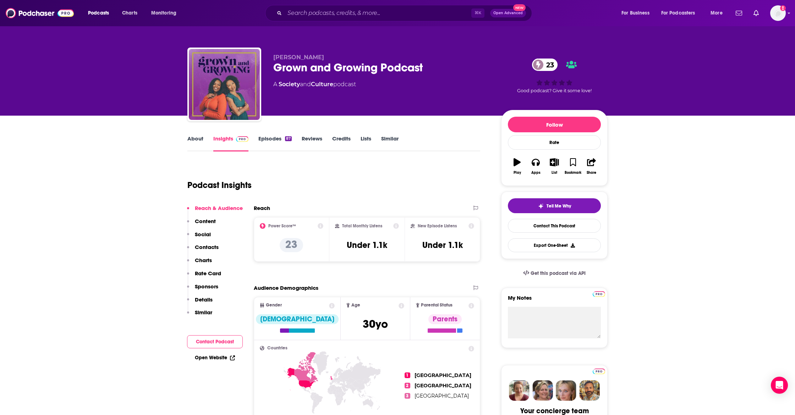
click at [314, 19] on div "⌘ K Open Advanced New" at bounding box center [398, 13] width 267 height 16
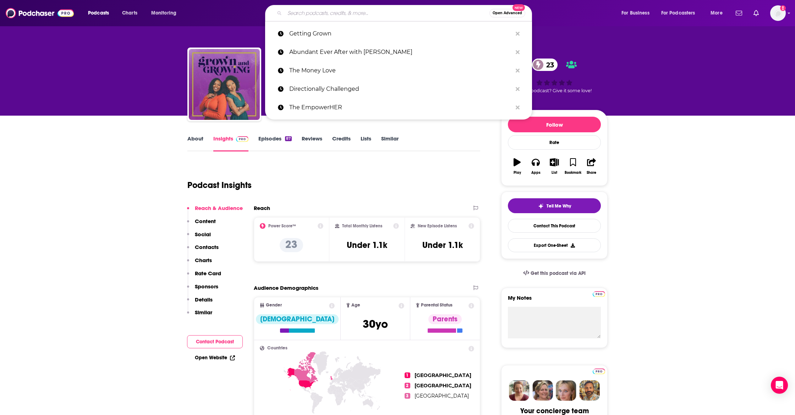
click at [314, 15] on input "Search podcasts, credits, & more..." at bounding box center [387, 12] width 205 height 11
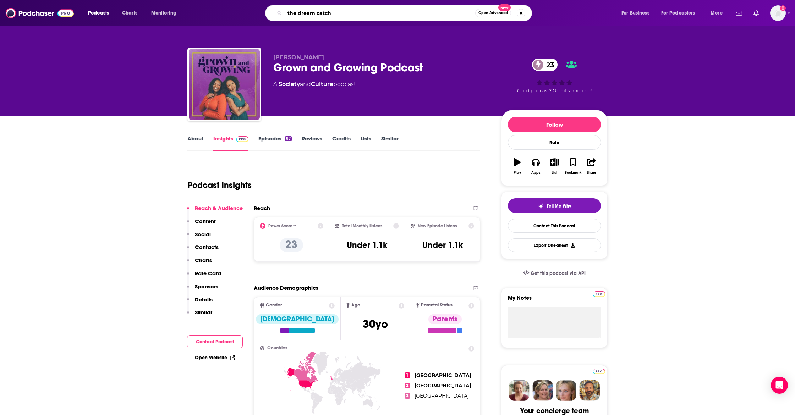
type input "the dream catche"
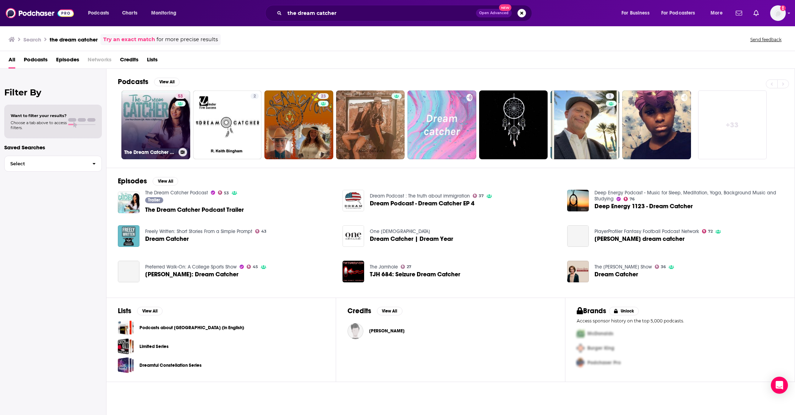
click at [140, 121] on link "53 The Dream Catcher Podcast" at bounding box center [155, 125] width 69 height 69
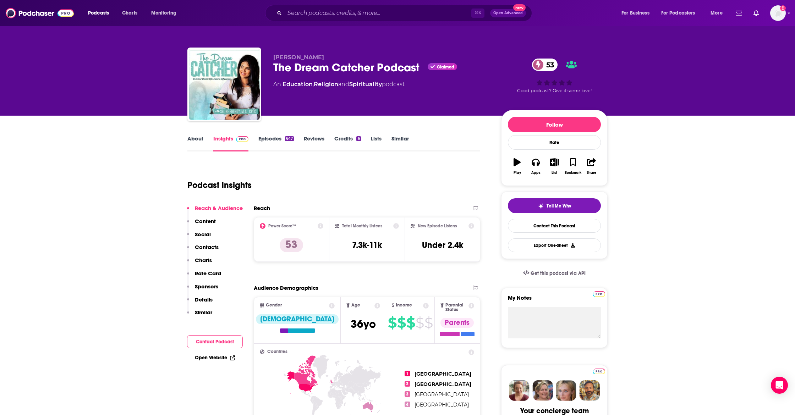
click at [207, 247] on p "Contacts" at bounding box center [207, 247] width 24 height 7
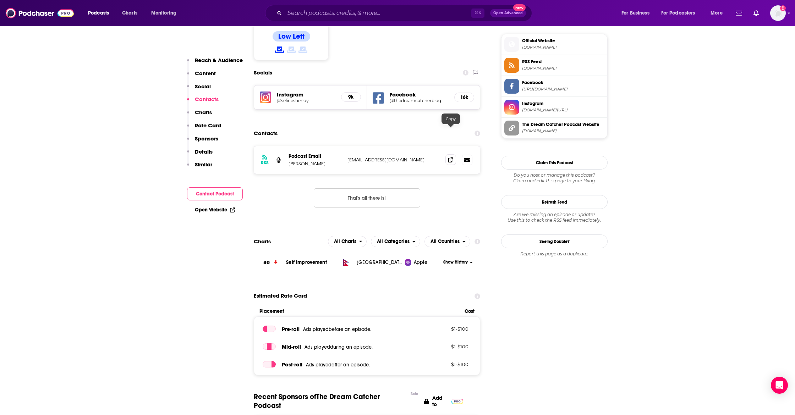
click at [449, 157] on icon at bounding box center [450, 160] width 5 height 6
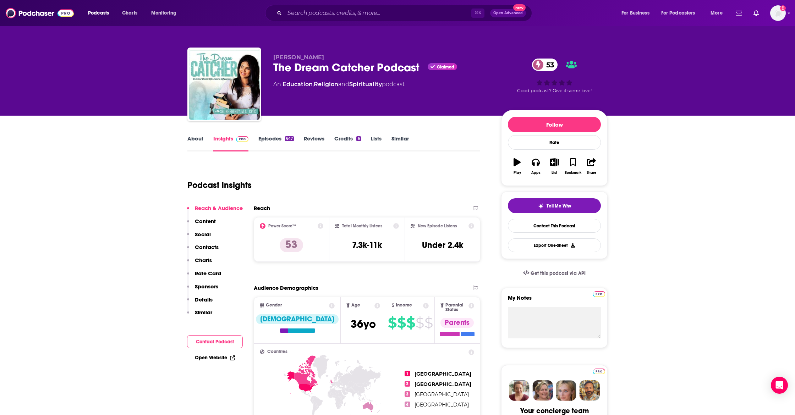
scroll to position [0, 0]
click at [310, 9] on input "Search podcasts, credits, & more..." at bounding box center [378, 12] width 187 height 11
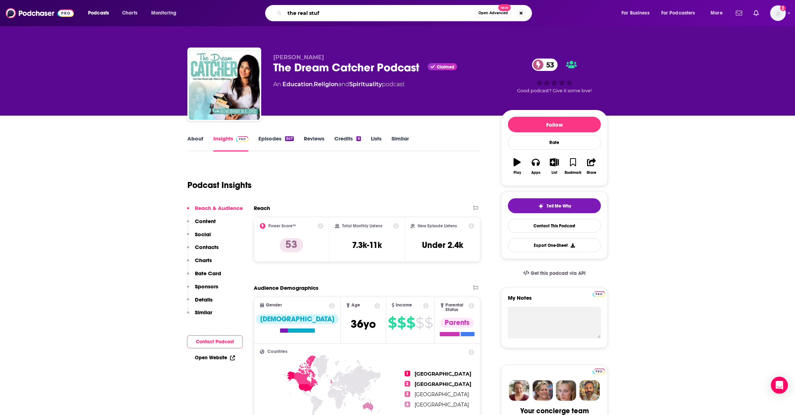
type input "the real stuff"
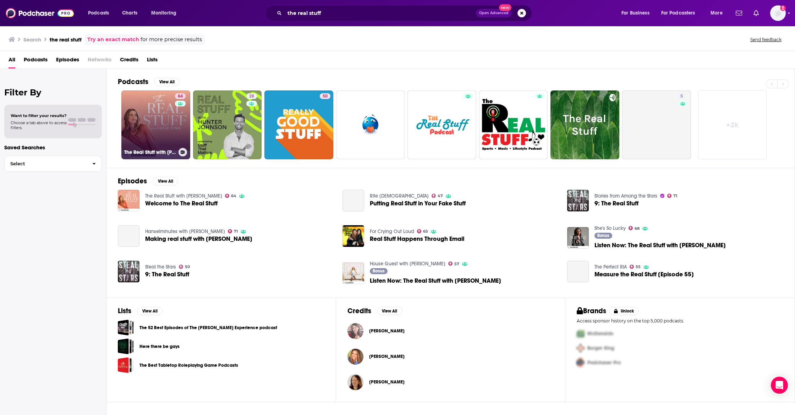
click at [146, 140] on link "64 The Real Stuff with [PERSON_NAME]" at bounding box center [155, 125] width 69 height 69
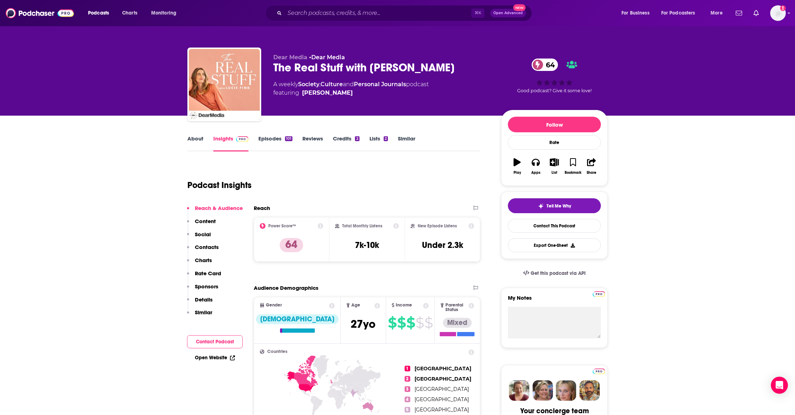
click at [211, 247] on p "Contacts" at bounding box center [207, 247] width 24 height 7
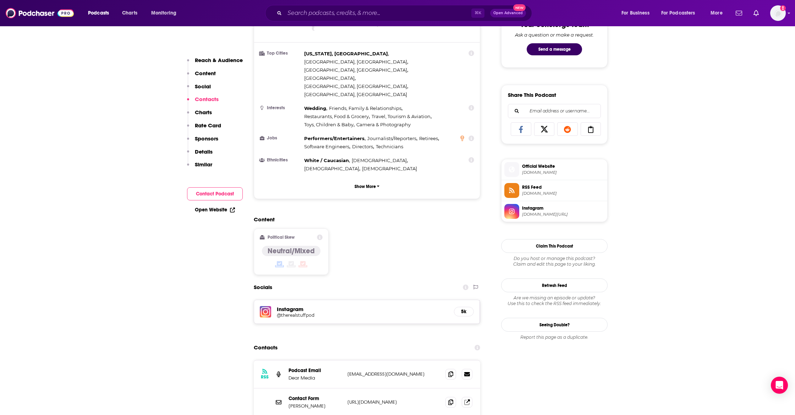
scroll to position [585, 0]
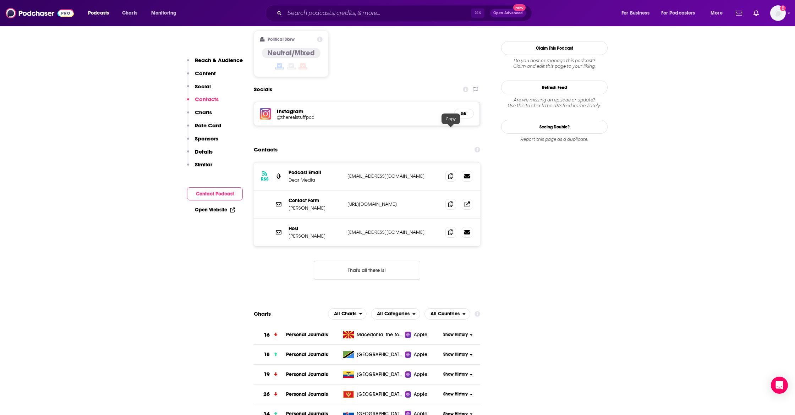
drag, startPoint x: 449, startPoint y: 133, endPoint x: 449, endPoint y: 138, distance: 5.7
click at [449, 174] on icon at bounding box center [450, 177] width 5 height 6
click at [452, 229] on icon at bounding box center [450, 232] width 5 height 6
click at [310, 16] on input "Search podcasts, credits, & more..." at bounding box center [378, 12] width 187 height 11
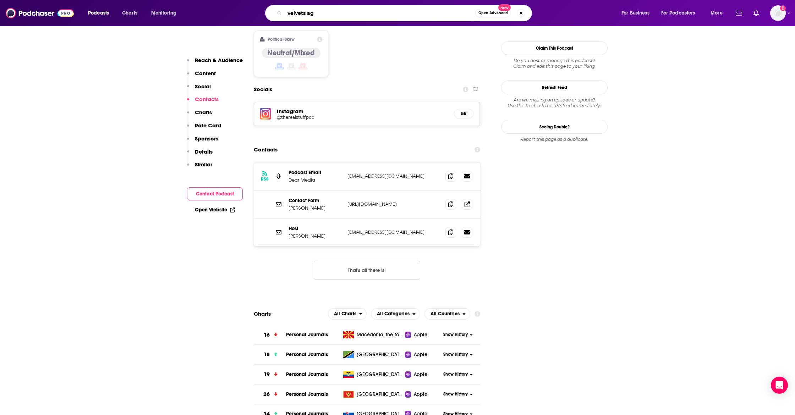
type input "velvets age"
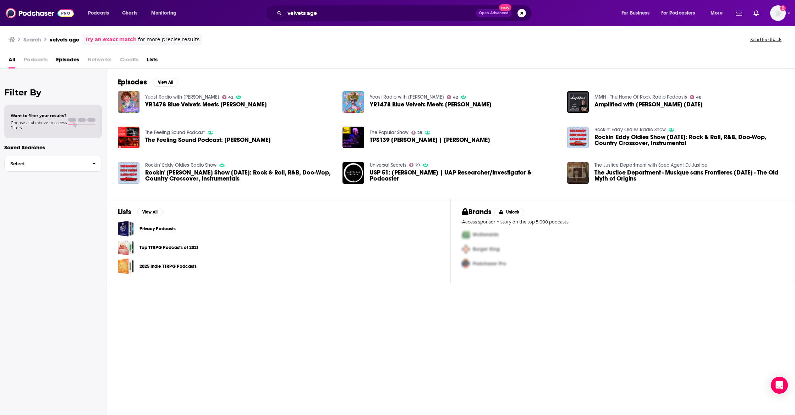
click at [36, 58] on span "Podcasts" at bounding box center [36, 61] width 24 height 15
drag, startPoint x: 336, startPoint y: 17, endPoint x: 274, endPoint y: 12, distance: 61.6
click at [274, 12] on div "velvets age Open Advanced New" at bounding box center [398, 13] width 267 height 16
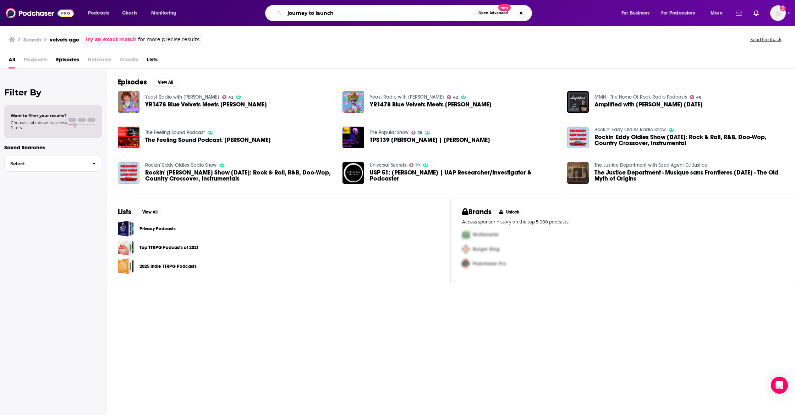
type input "journey to launch"
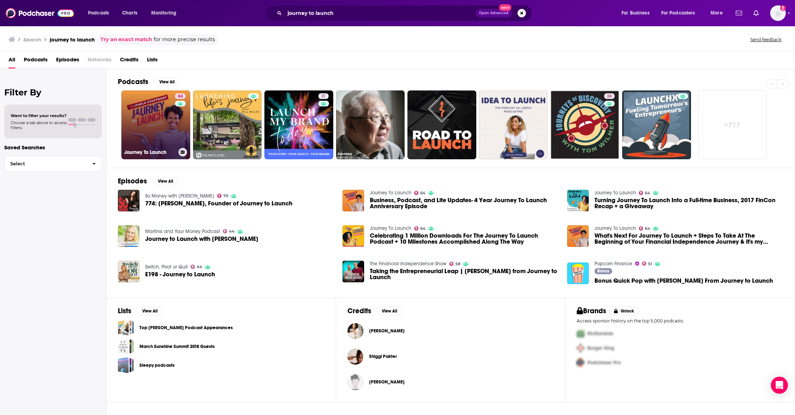
click at [148, 118] on link "64 Journey To Launch" at bounding box center [155, 125] width 69 height 69
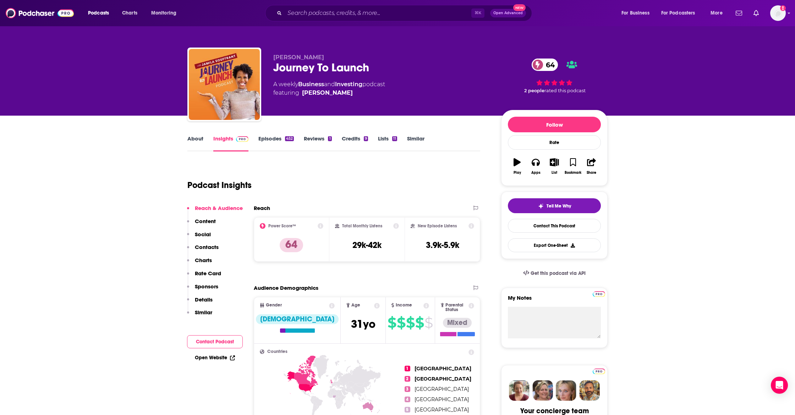
click at [207, 248] on p "Contacts" at bounding box center [207, 247] width 24 height 7
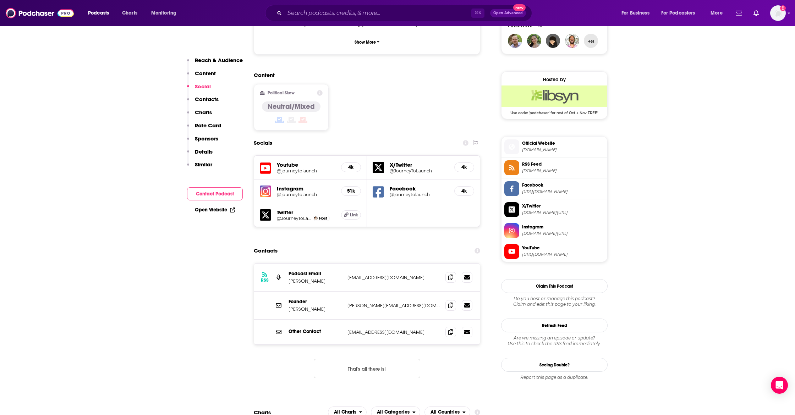
scroll to position [530, 0]
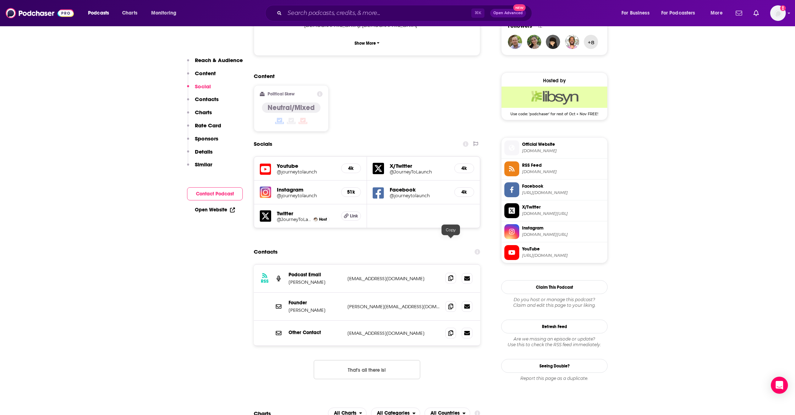
click at [449, 276] on icon at bounding box center [450, 279] width 5 height 6
click at [449, 328] on span at bounding box center [451, 333] width 11 height 11
click at [450, 304] on icon at bounding box center [450, 307] width 5 height 6
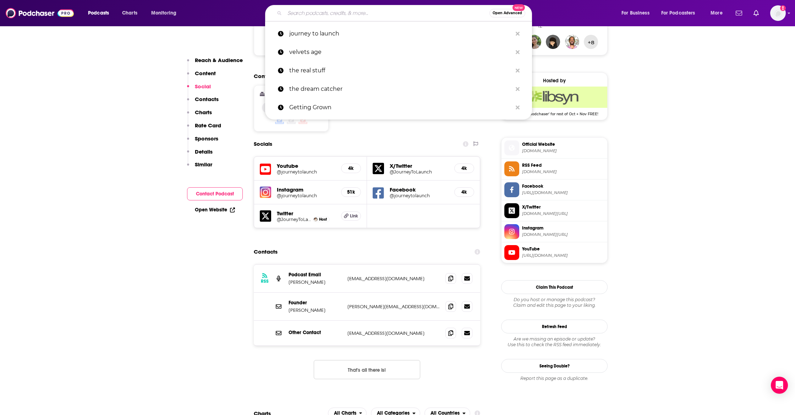
click at [338, 10] on input "Search podcasts, credits, & more..." at bounding box center [387, 12] width 205 height 11
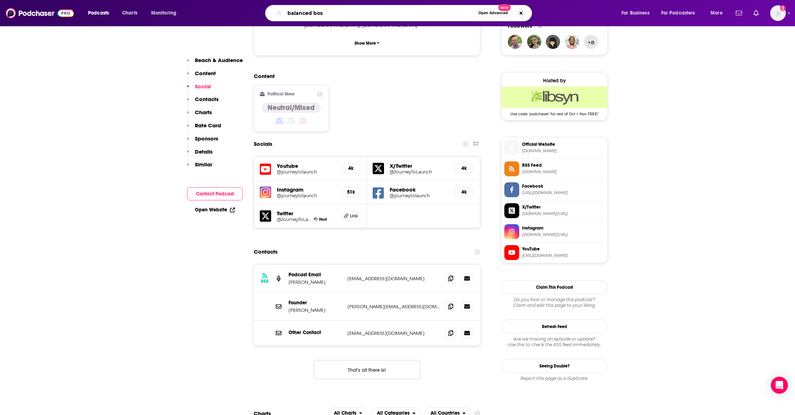
type input "balanced boss"
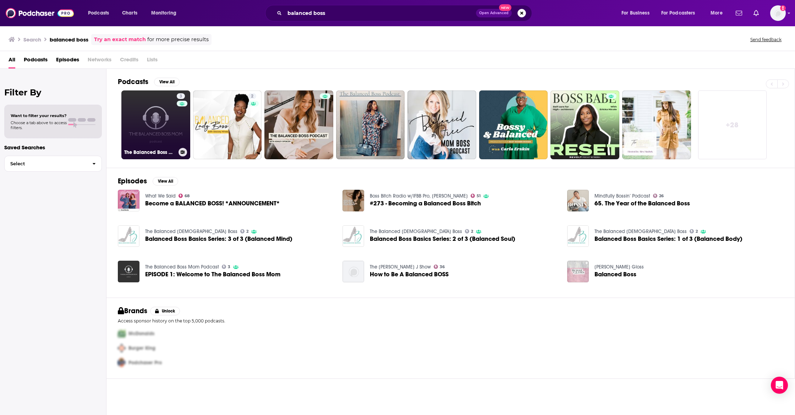
click at [152, 120] on link "3 The Balanced Boss Mom Podcast" at bounding box center [155, 125] width 69 height 69
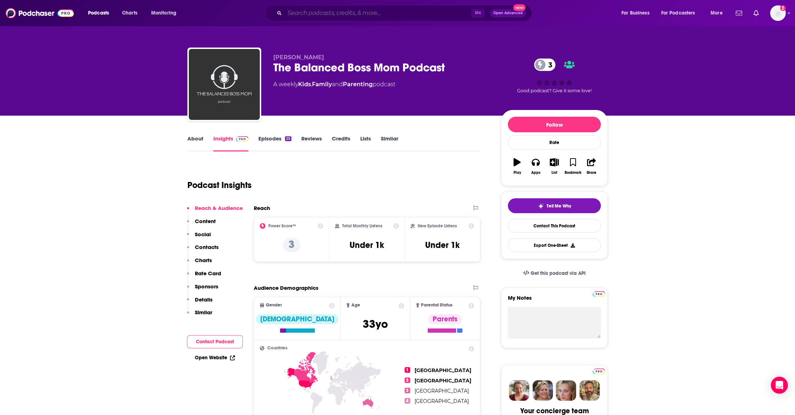
click at [311, 13] on input "Search podcasts, credits, & more..." at bounding box center [378, 12] width 187 height 11
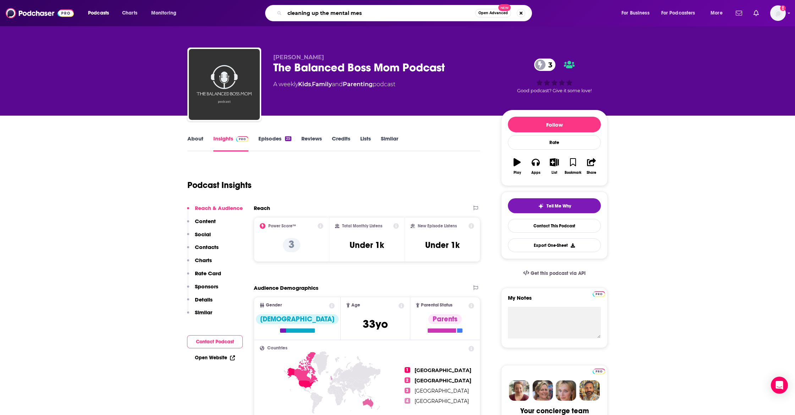
type input "cleaning up the mental mess"
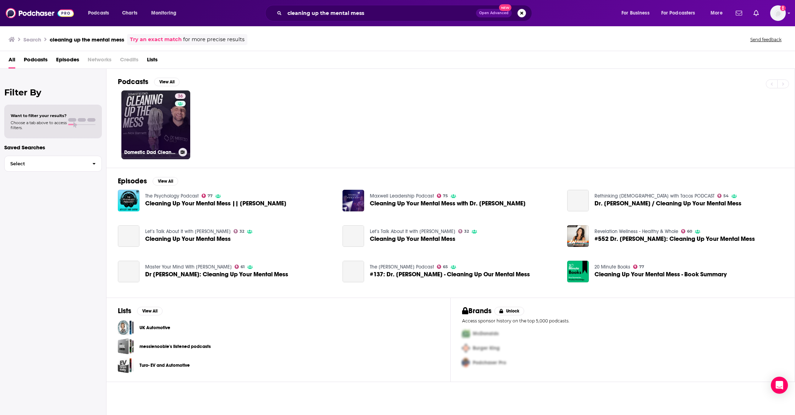
click at [157, 113] on link "36 Domestic Dad Cleaning Up The Mess | Sobriety, Parenting, Dad, Addiction, Rec…" at bounding box center [155, 125] width 69 height 69
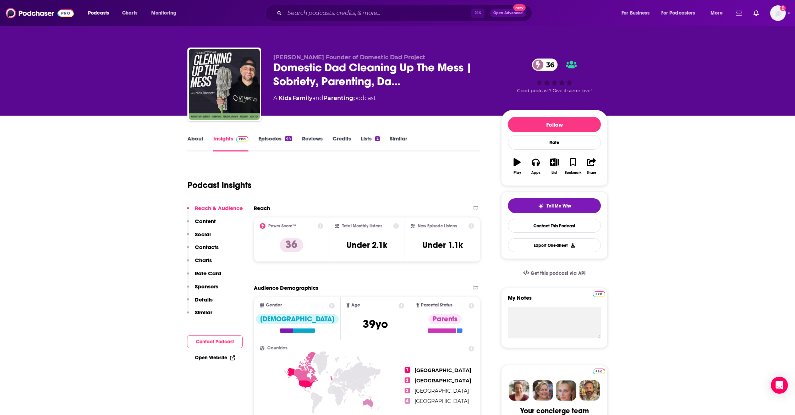
click at [209, 249] on p "Contacts" at bounding box center [207, 247] width 24 height 7
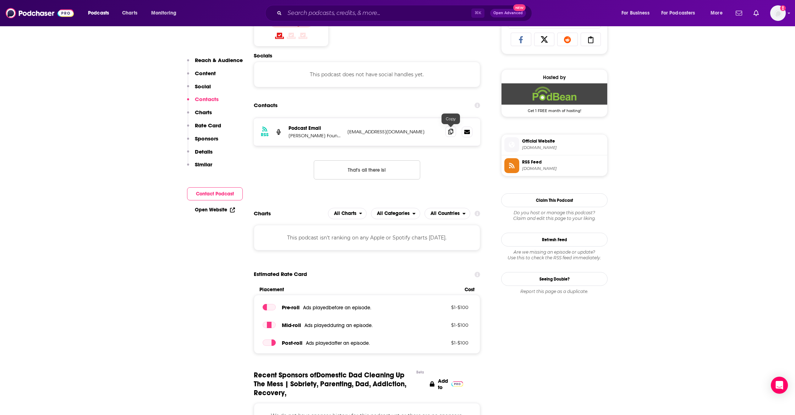
click at [451, 136] on span at bounding box center [451, 131] width 11 height 11
click at [305, 19] on div "⌘ K Open Advanced New" at bounding box center [398, 13] width 267 height 16
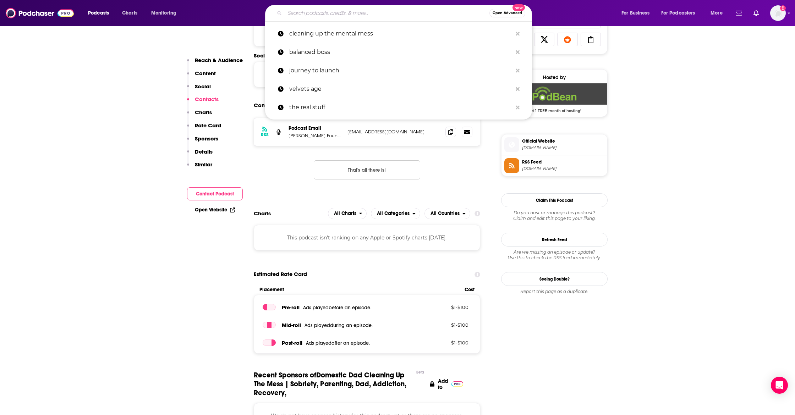
click at [311, 15] on input "Search podcasts, credits, & more..." at bounding box center [387, 12] width 205 height 11
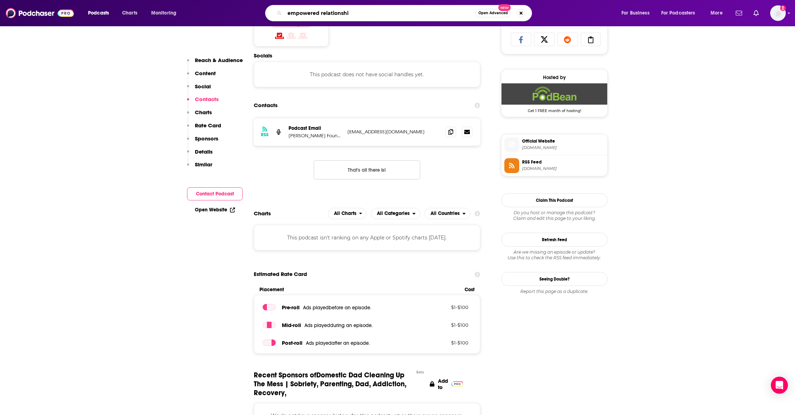
type input "empowered relationship"
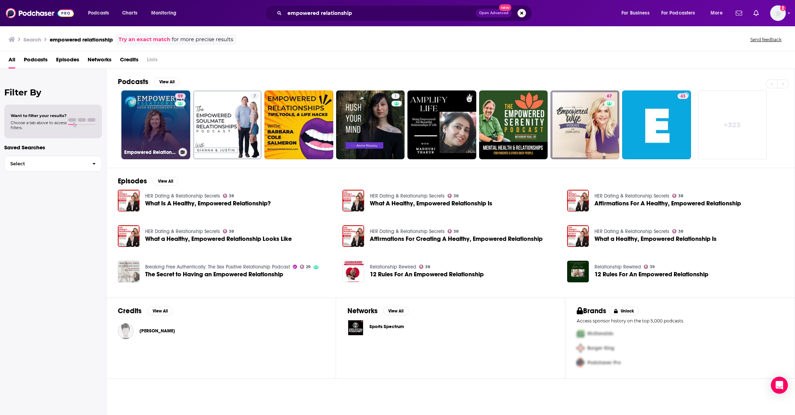
click at [143, 121] on link "59 Empowered Relationship Podcast: Your Relationship Resource And Guide" at bounding box center [155, 125] width 69 height 69
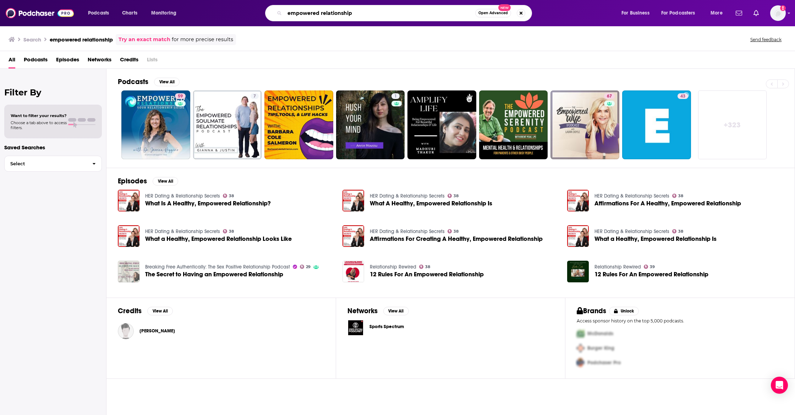
drag, startPoint x: 281, startPoint y: 9, endPoint x: 265, endPoint y: 9, distance: 15.3
click at [265, 9] on div "empowered relationship Open Advanced New" at bounding box center [405, 13] width 417 height 16
type input "happiness in progress"
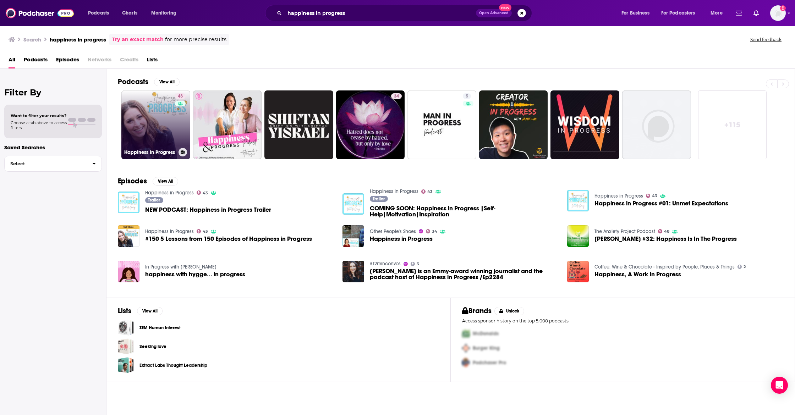
click at [148, 128] on link "43 Happiness in Progress" at bounding box center [155, 125] width 69 height 69
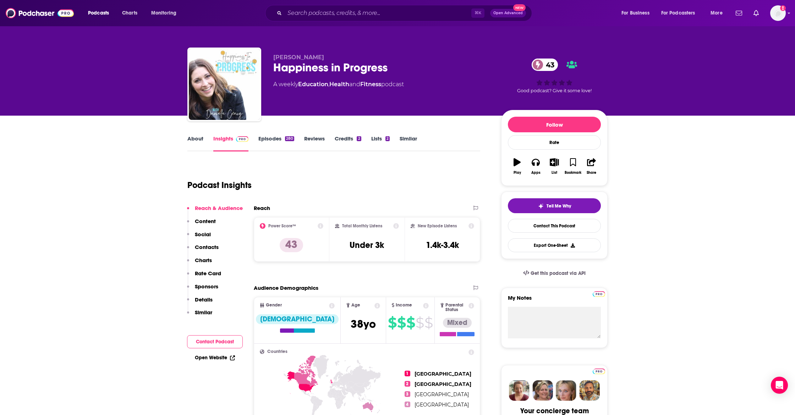
click at [206, 245] on p "Contacts" at bounding box center [207, 247] width 24 height 7
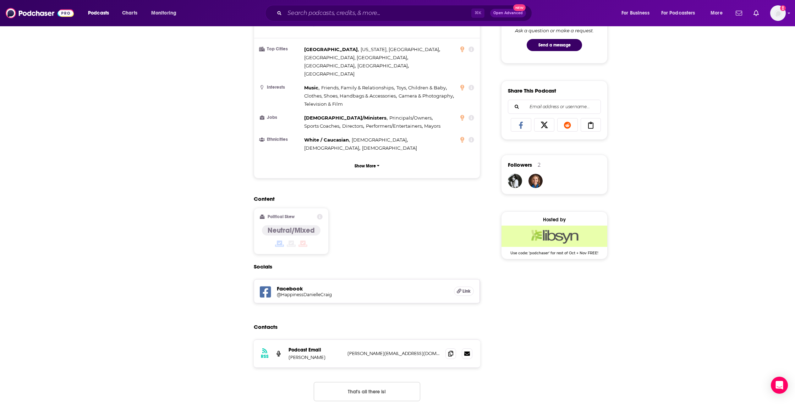
scroll to position [585, 0]
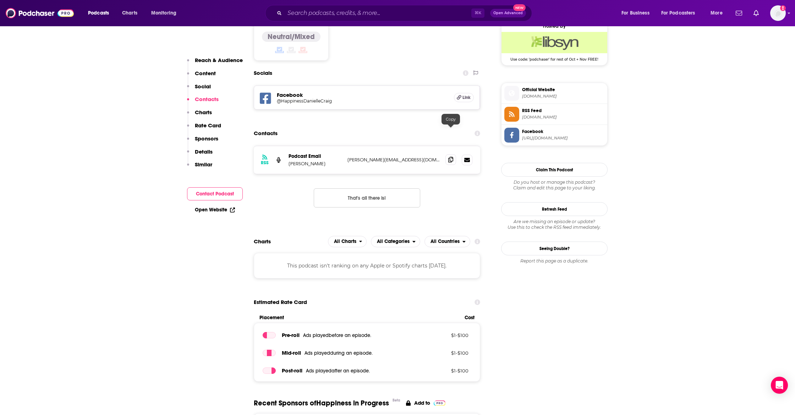
click at [453, 157] on icon at bounding box center [450, 160] width 5 height 6
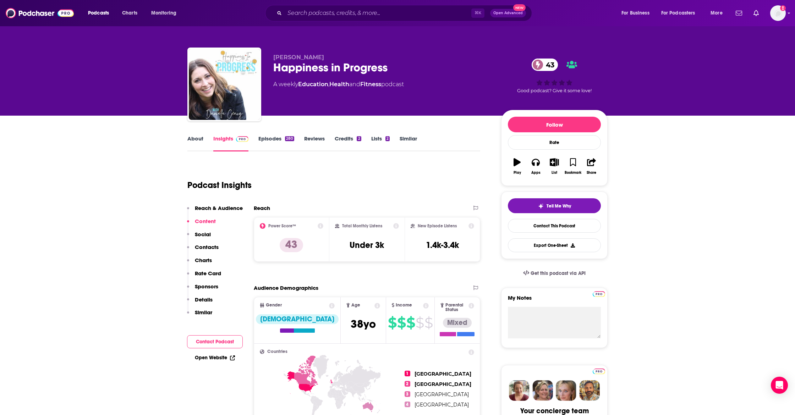
scroll to position [0, 0]
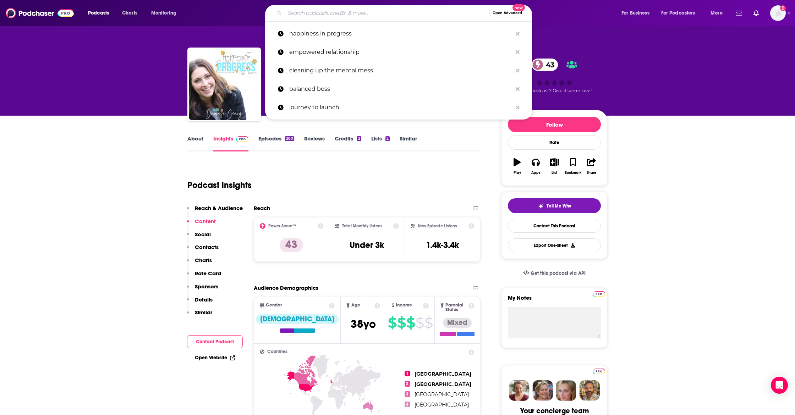
click at [301, 16] on input "Search podcasts, credits, & more..." at bounding box center [387, 12] width 205 height 11
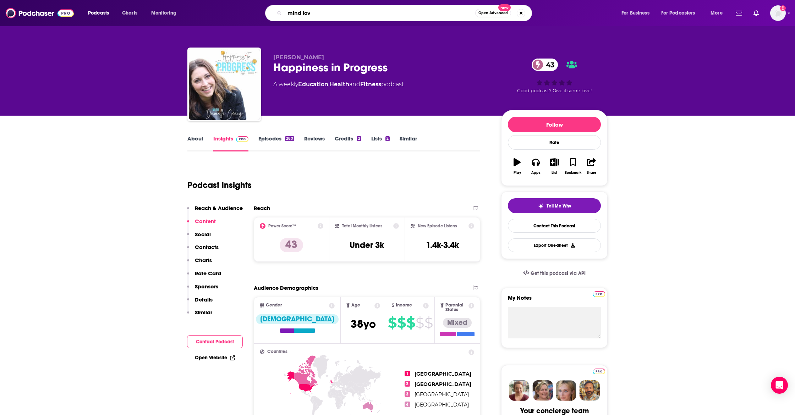
type input "mind love"
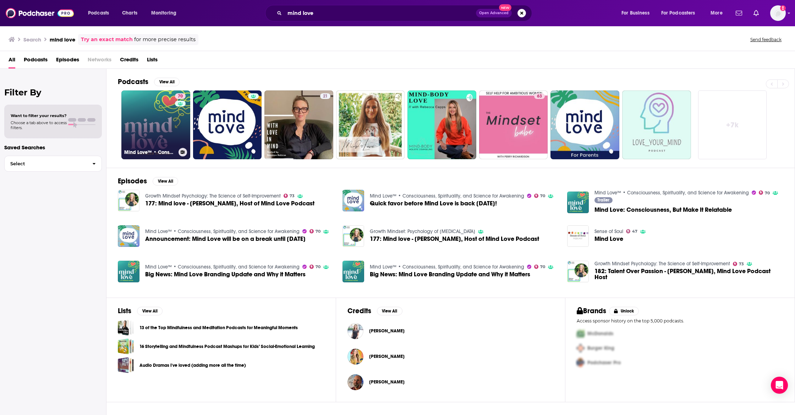
click at [144, 129] on link "70 Mind Love™ • Consciousness, Spirituality, and Science for Awakening" at bounding box center [155, 125] width 69 height 69
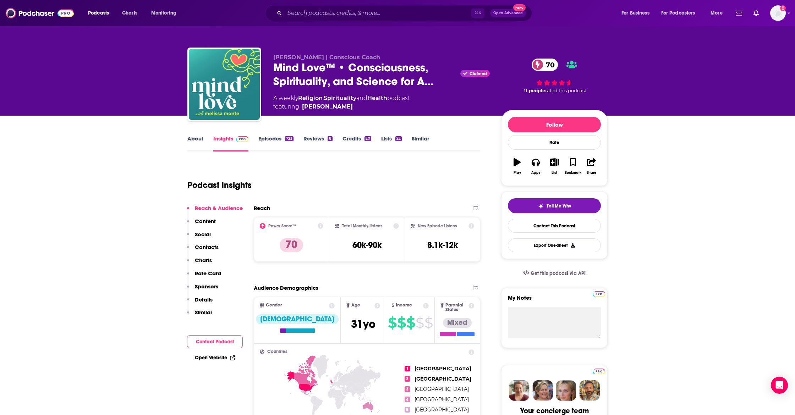
click at [214, 248] on p "Contacts" at bounding box center [207, 247] width 24 height 7
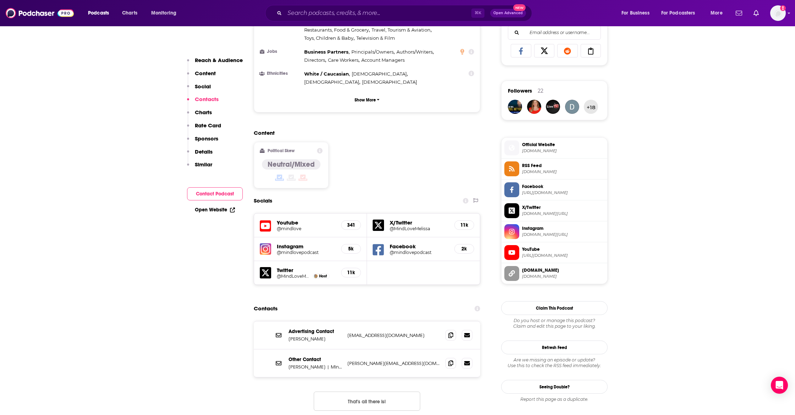
scroll to position [633, 0]
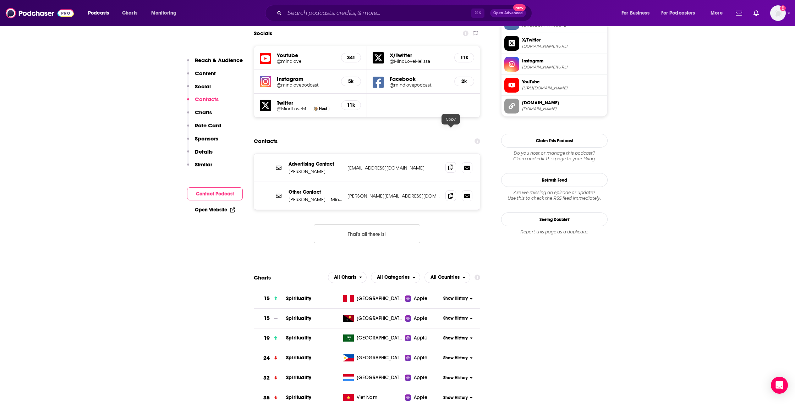
click at [453, 165] on icon at bounding box center [450, 168] width 5 height 6
click at [452, 193] on icon at bounding box center [450, 196] width 5 height 6
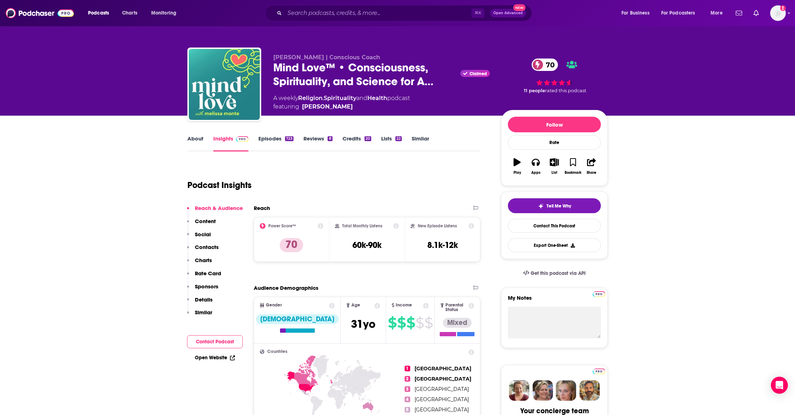
scroll to position [0, 0]
click at [207, 245] on p "Contacts" at bounding box center [207, 247] width 24 height 7
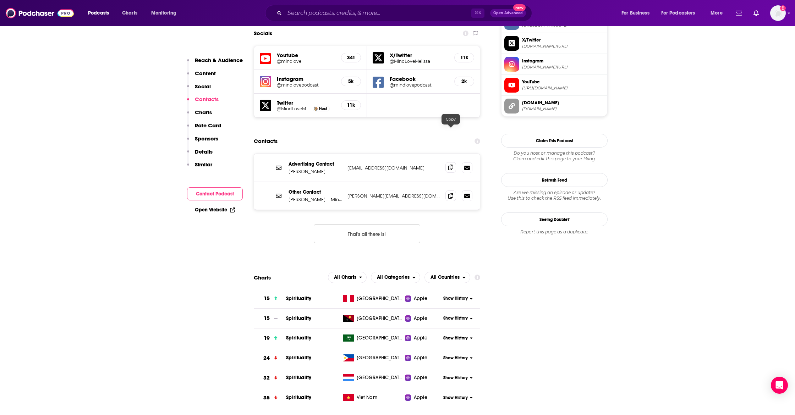
click at [449, 165] on icon at bounding box center [450, 168] width 5 height 6
click at [451, 193] on icon at bounding box center [450, 196] width 5 height 6
